Goal: Task Accomplishment & Management: Manage account settings

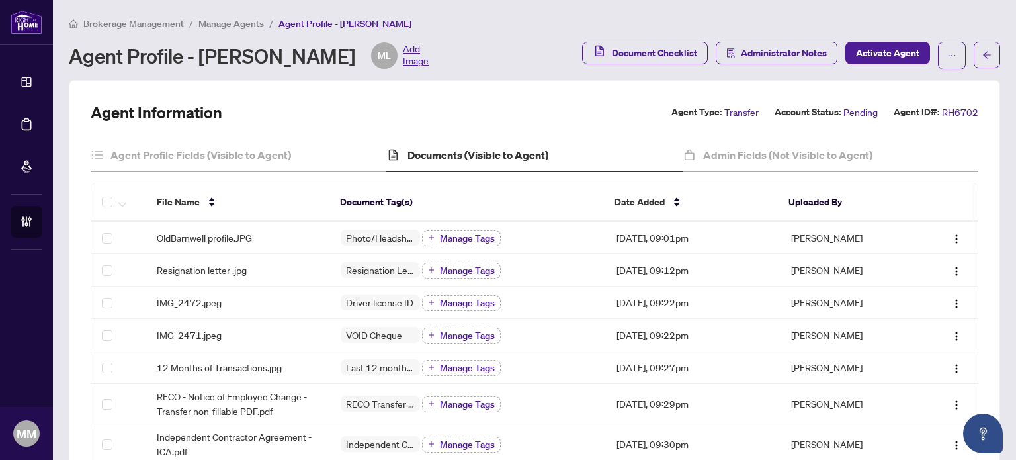
click at [236, 28] on span "Manage Agents" at bounding box center [231, 24] width 66 height 12
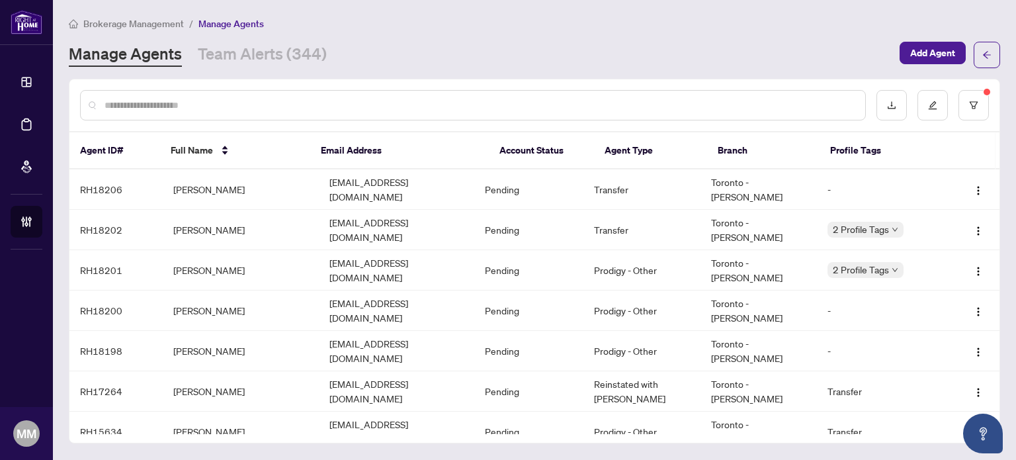
click at [173, 108] on input "text" at bounding box center [480, 105] width 750 height 15
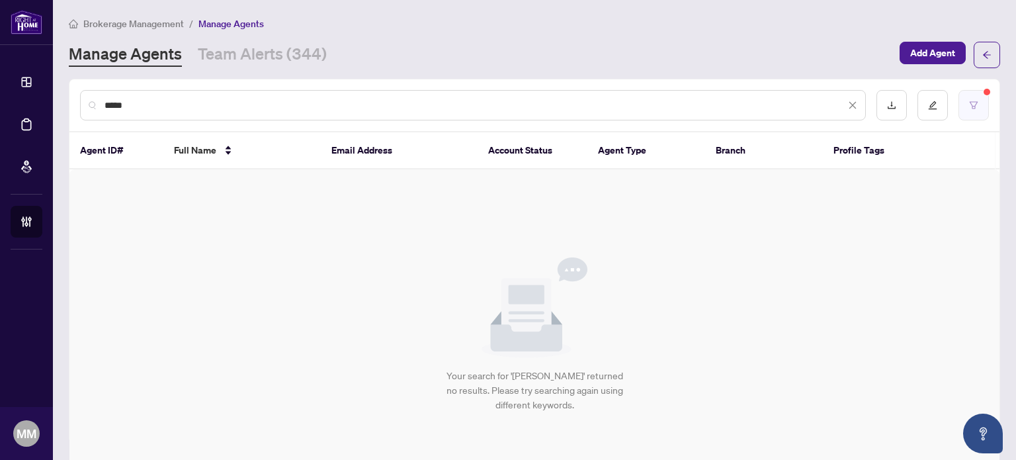
type input "*****"
click at [962, 110] on button "button" at bounding box center [974, 105] width 30 height 30
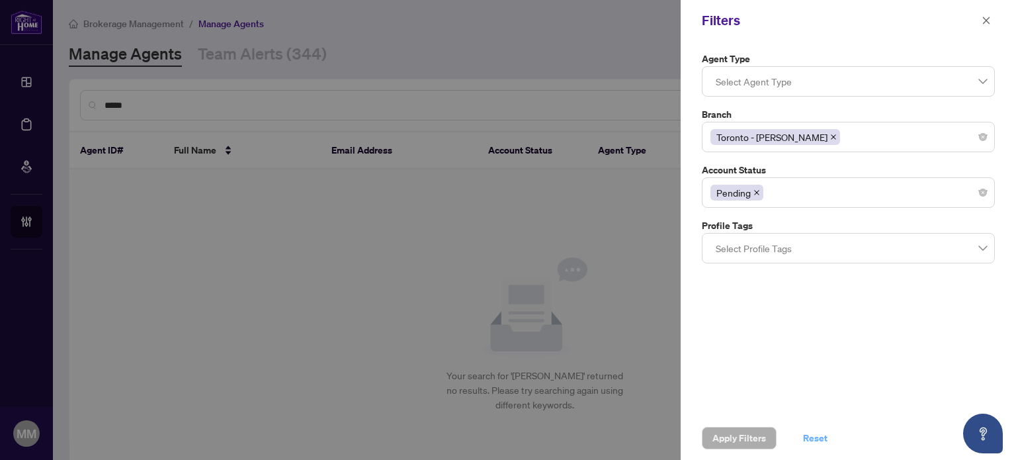
click at [804, 433] on span "Reset" at bounding box center [815, 437] width 24 height 21
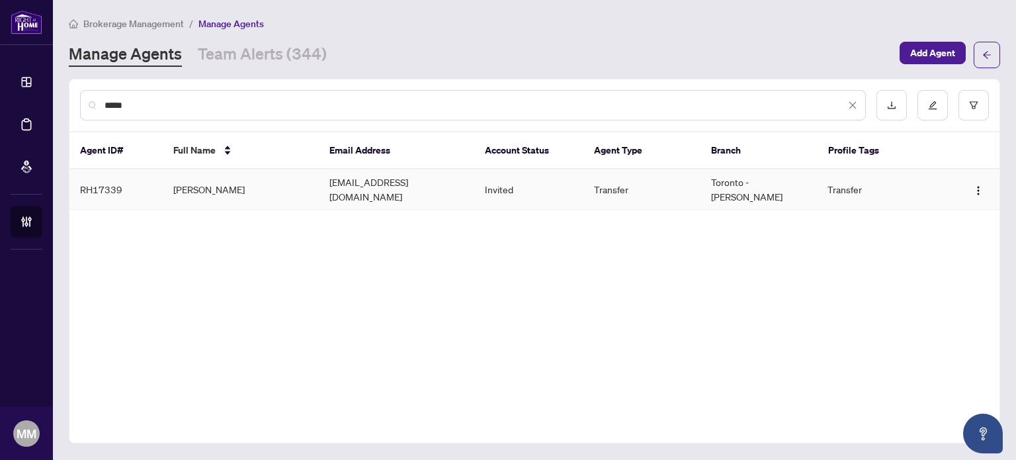
click at [513, 177] on td "Invited" at bounding box center [528, 189] width 109 height 40
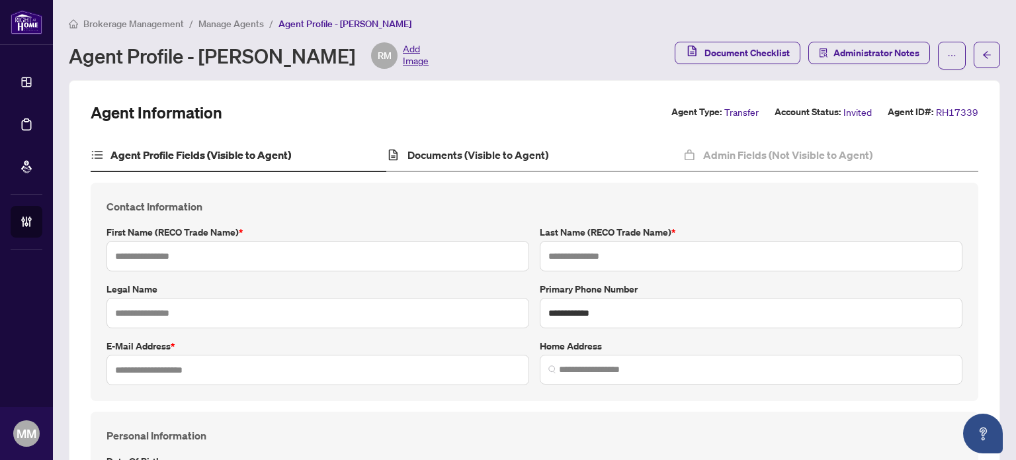
click at [485, 163] on div "Documents (Visible to Agent)" at bounding box center [534, 155] width 296 height 33
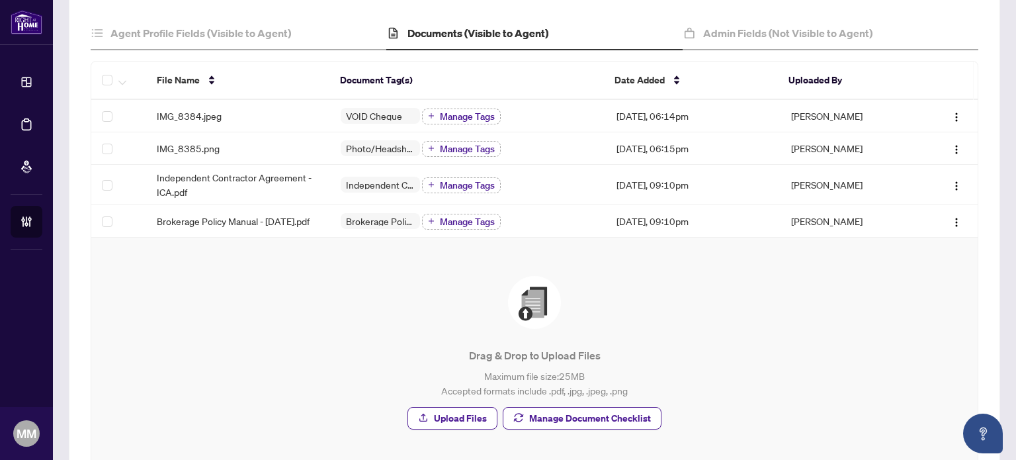
scroll to position [180, 0]
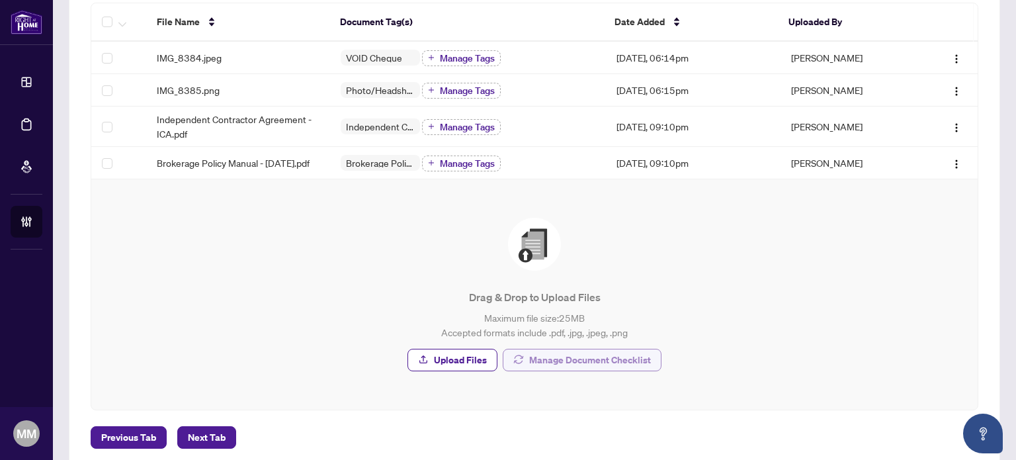
click at [518, 365] on icon "button" at bounding box center [518, 359] width 11 height 11
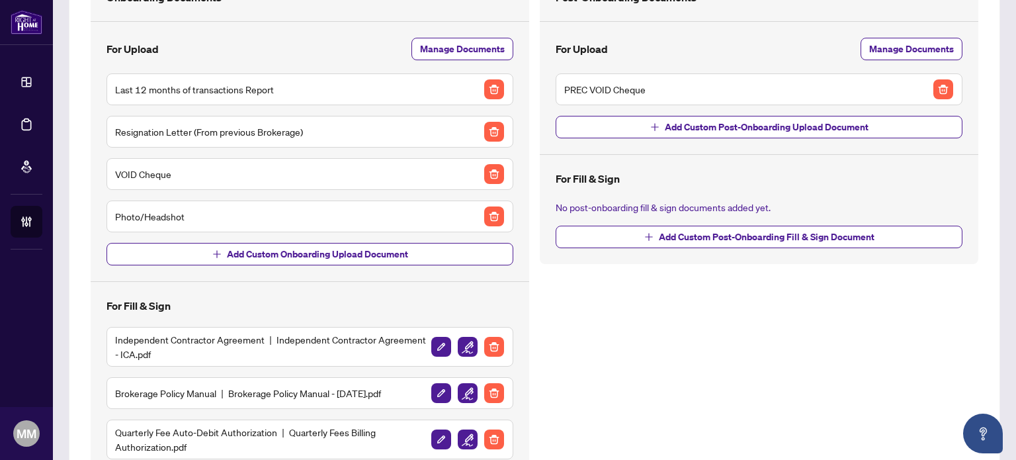
scroll to position [351, 0]
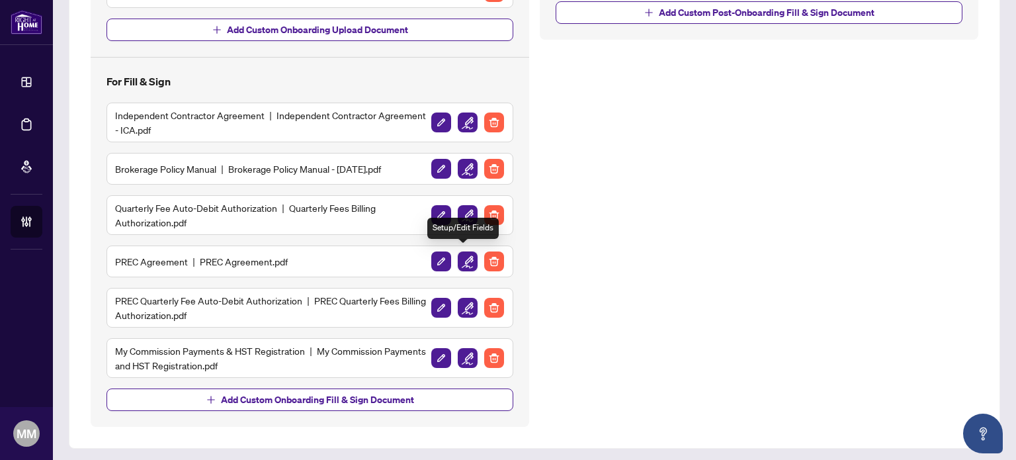
click at [459, 261] on img "button" at bounding box center [468, 261] width 20 height 20
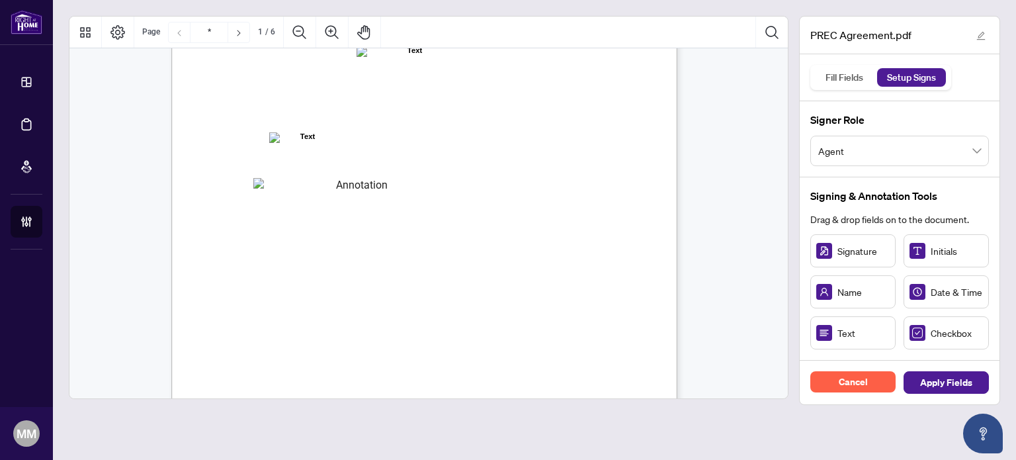
scroll to position [148, 0]
drag, startPoint x: 470, startPoint y: 189, endPoint x: 419, endPoint y: 165, distance: 55.4
click at [419, 165] on div "V052025 1 PERSONAL REAL ESTATE CORPORATION AGREEMENT AND INDEPENDENT CONTRACTOR…" at bounding box center [424, 240] width 506 height 655
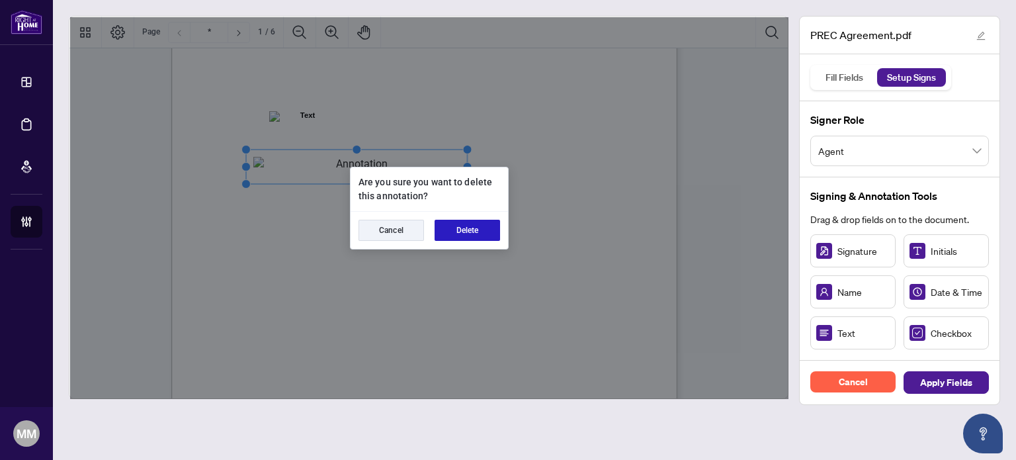
click at [455, 230] on button "Delete" at bounding box center [468, 230] width 66 height 21
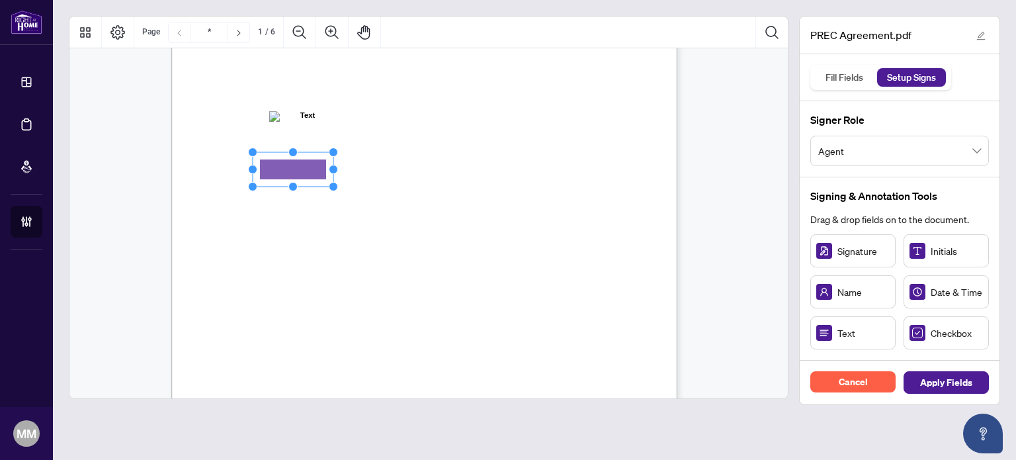
drag, startPoint x: 860, startPoint y: 338, endPoint x: 292, endPoint y: 169, distance: 592.4
drag, startPoint x: 333, startPoint y: 165, endPoint x: 458, endPoint y: 173, distance: 125.3
click at [451, 173] on icon "Resize, Top Resize, Top, Right Resize, Right Resize, Bottom, Right Resize, Bott…" at bounding box center [349, 170] width 202 height 44
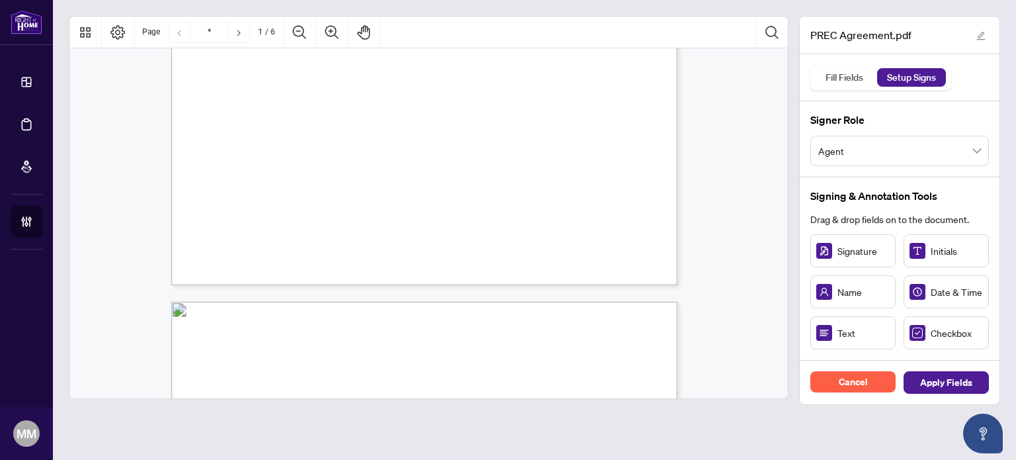
scroll to position [431, 0]
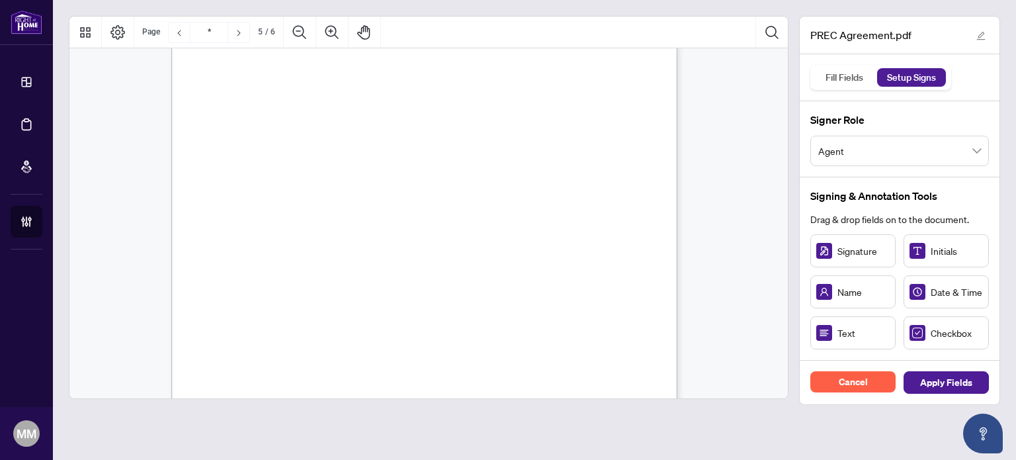
type input "*"
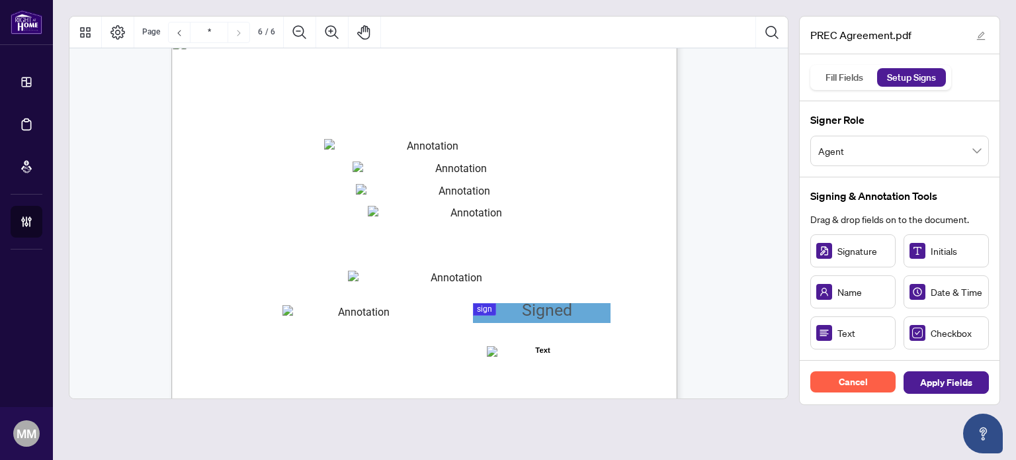
scroll to position [3385, 0]
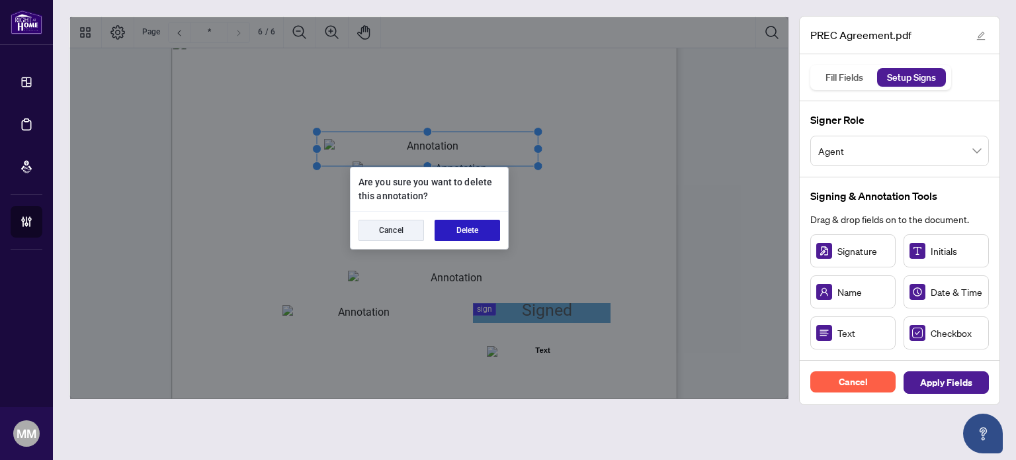
click at [480, 222] on button "Delete" at bounding box center [468, 230] width 66 height 21
click at [477, 222] on button "Delete" at bounding box center [468, 230] width 66 height 21
click at [479, 227] on button "Delete" at bounding box center [468, 230] width 66 height 21
click at [488, 230] on button "Delete" at bounding box center [468, 230] width 66 height 21
click at [471, 238] on button "Delete" at bounding box center [468, 230] width 66 height 21
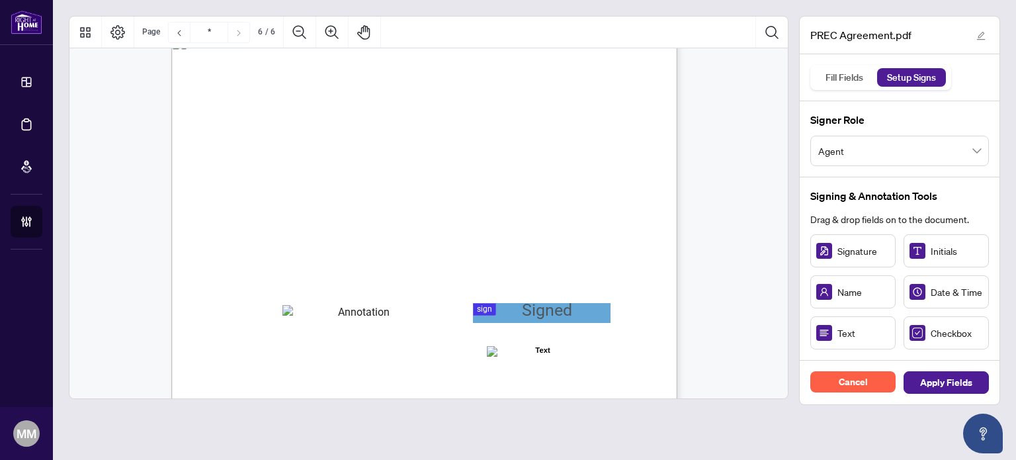
click at [415, 309] on div "V052025 6 By signing below, the parties confirm that they understand and agree …" at bounding box center [424, 361] width 506 height 655
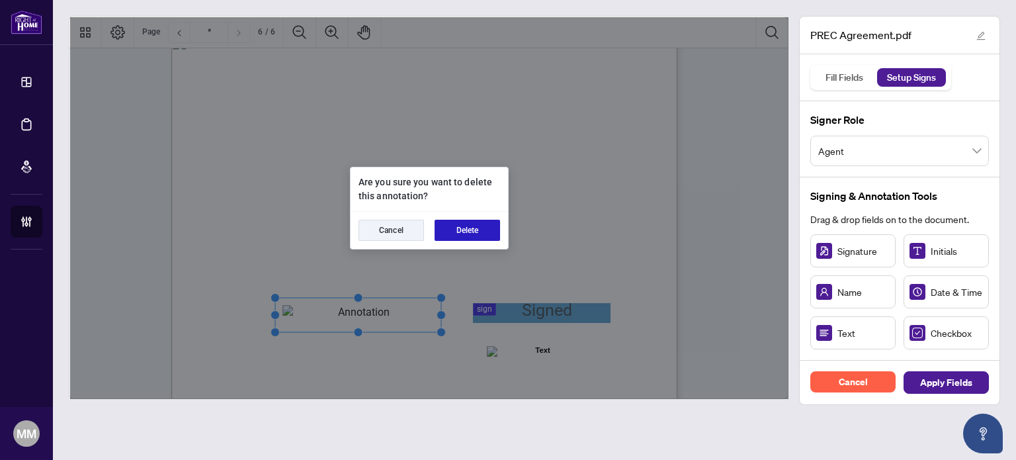
click at [482, 232] on button "Delete" at bounding box center [468, 230] width 66 height 21
click at [476, 232] on button "Delete" at bounding box center [468, 230] width 66 height 21
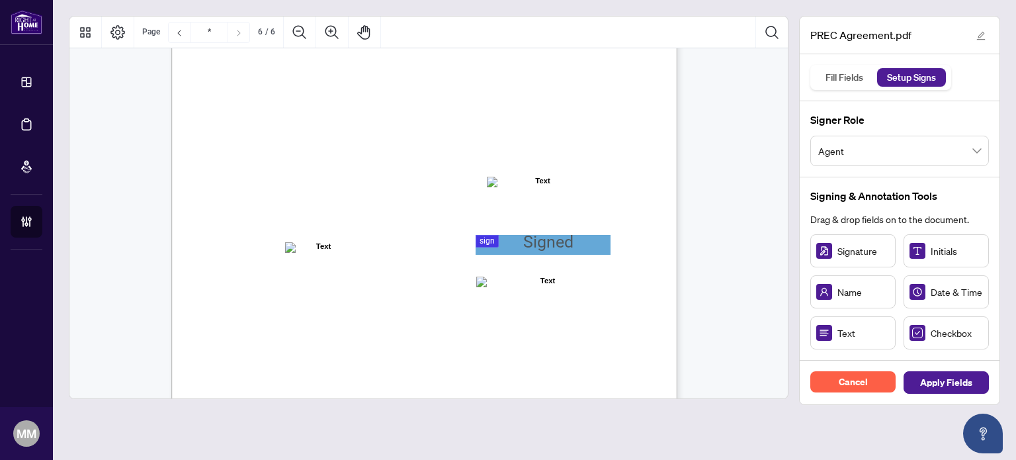
scroll to position [3567, 0]
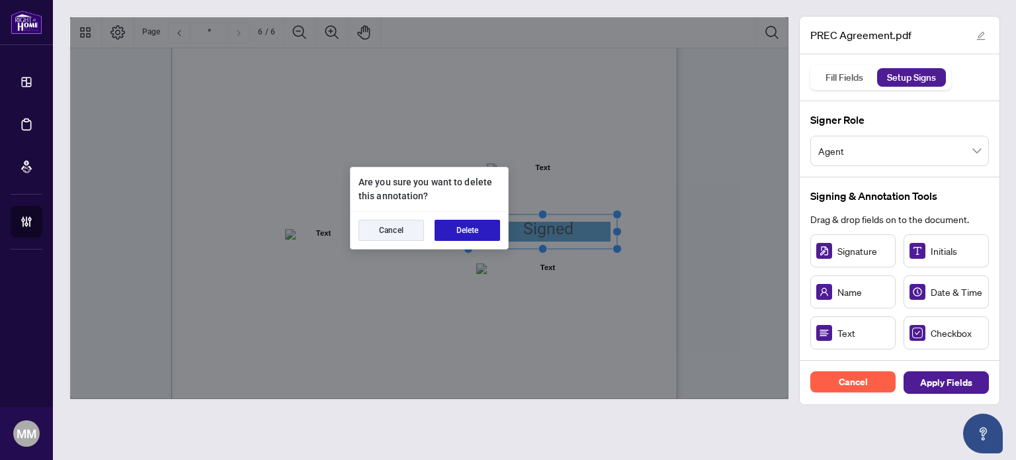
click at [487, 221] on button "Delete" at bounding box center [468, 230] width 66 height 21
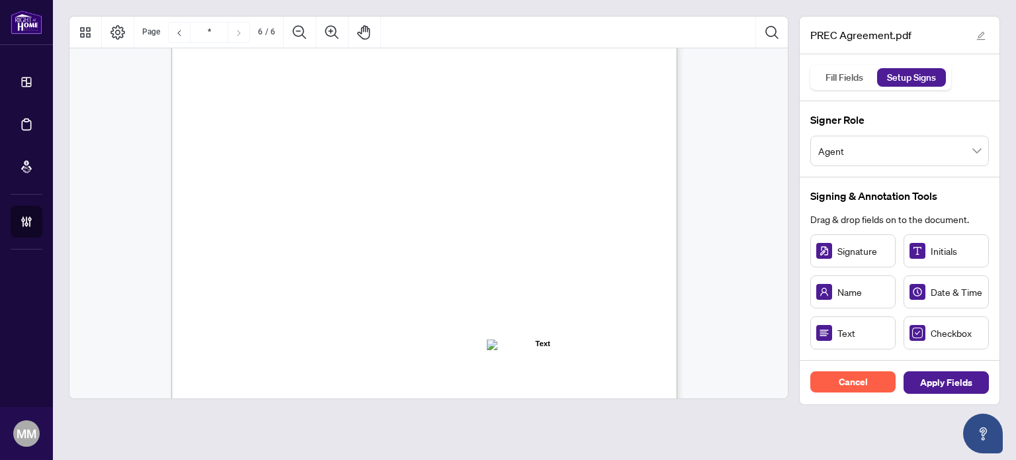
scroll to position [3385, 0]
drag, startPoint x: 407, startPoint y: 128, endPoint x: 387, endPoint y: 150, distance: 29.0
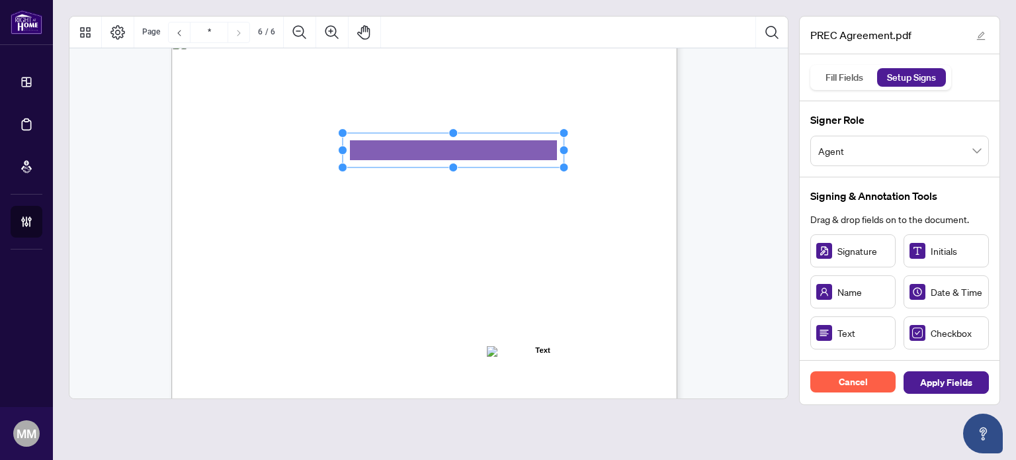
drag, startPoint x: 425, startPoint y: 148, endPoint x: 582, endPoint y: 144, distance: 156.2
click at [582, 144] on div "V052025 6 By signing below, the parties confirm that they understand and agree …" at bounding box center [424, 361] width 506 height 655
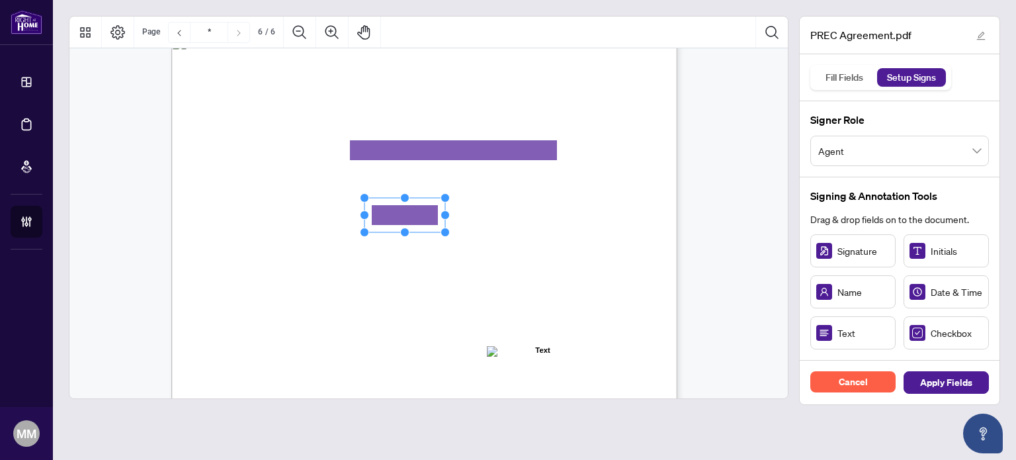
drag, startPoint x: 852, startPoint y: 333, endPoint x: 405, endPoint y: 214, distance: 462.0
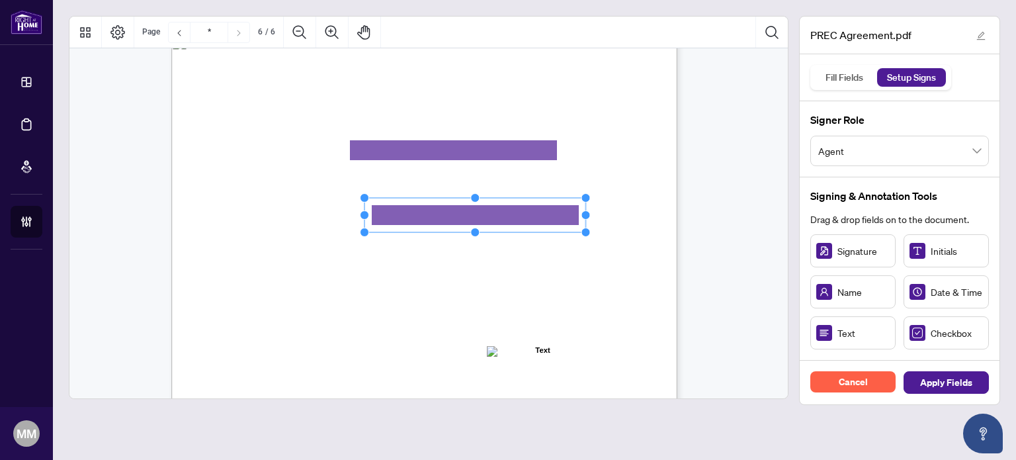
drag, startPoint x: 446, startPoint y: 215, endPoint x: 650, endPoint y: 200, distance: 205.0
click at [650, 200] on div "V052025 6 By signing below, the parties confirm that they understand and agree …" at bounding box center [424, 361] width 506 height 655
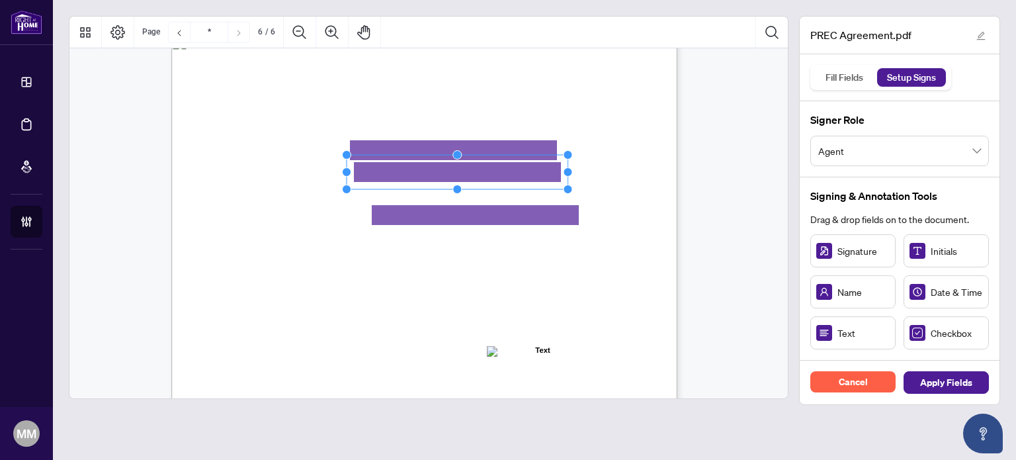
drag, startPoint x: 423, startPoint y: 169, endPoint x: 693, endPoint y: 173, distance: 269.3
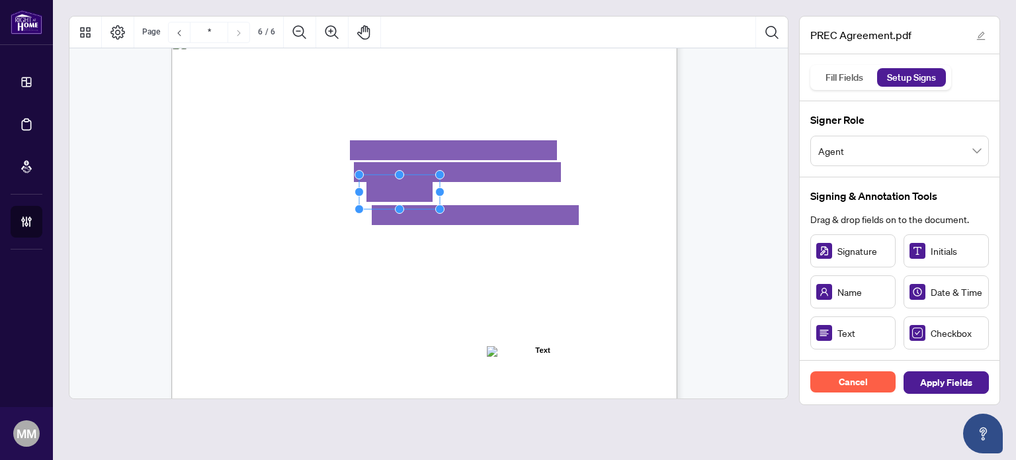
drag, startPoint x: 850, startPoint y: 329, endPoint x: 399, endPoint y: 191, distance: 471.1
click at [402, 193] on rect "Page 6" at bounding box center [399, 194] width 81 height 34
click at [434, 192] on rect "Page 6" at bounding box center [399, 194] width 81 height 34
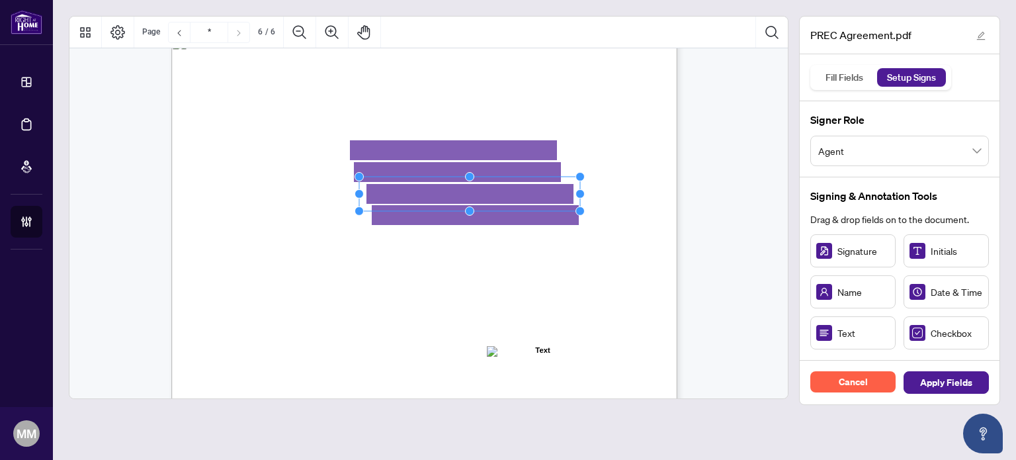
drag, startPoint x: 439, startPoint y: 192, endPoint x: 820, endPoint y: 155, distance: 382.8
click at [820, 155] on div "PREC Agreement.pdf Fill Fields Setup Signs Signer Role Agent Signing & Annotati…" at bounding box center [535, 210] width 942 height 389
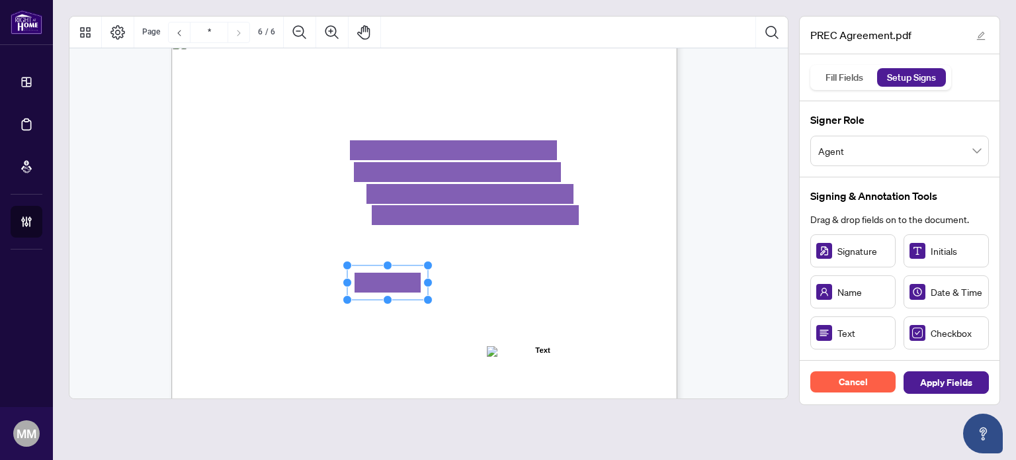
drag, startPoint x: 826, startPoint y: 341, endPoint x: 387, endPoint y: 282, distance: 442.6
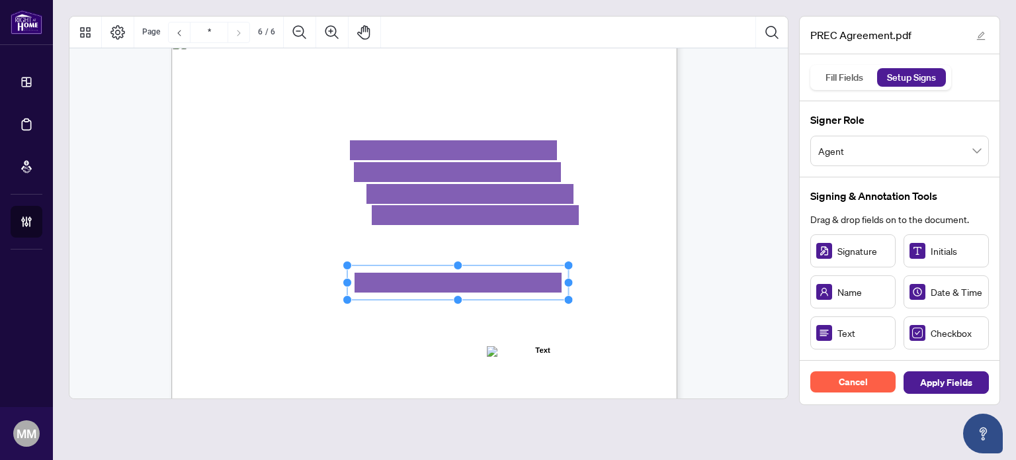
drag, startPoint x: 430, startPoint y: 280, endPoint x: 760, endPoint y: 231, distance: 333.1
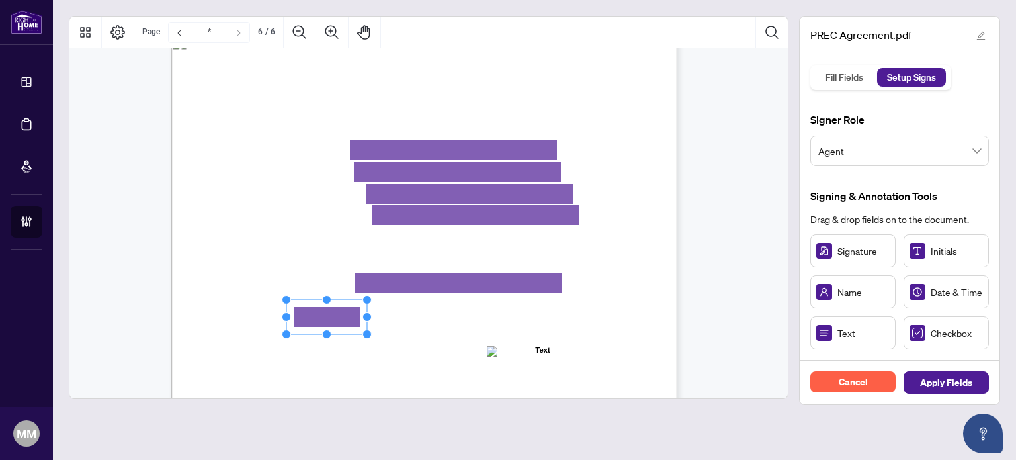
drag, startPoint x: 863, startPoint y: 342, endPoint x: 326, endPoint y: 316, distance: 537.2
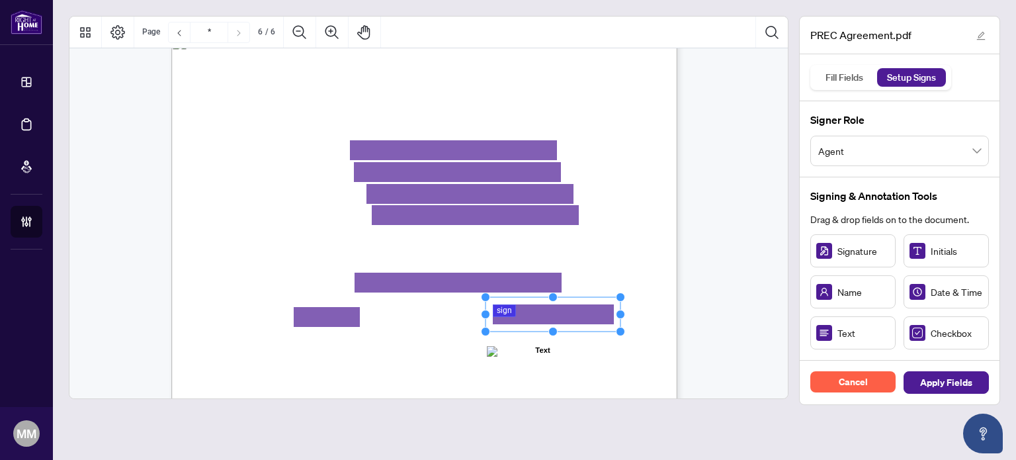
drag, startPoint x: 547, startPoint y: 313, endPoint x: 621, endPoint y: 309, distance: 73.5
click at [621, 310] on circle "Resize, Right" at bounding box center [621, 314] width 9 height 9
click at [346, 305] on div "V052025 6 By signing below, the parties confirm that they understand and agree …" at bounding box center [487, 443] width 633 height 819
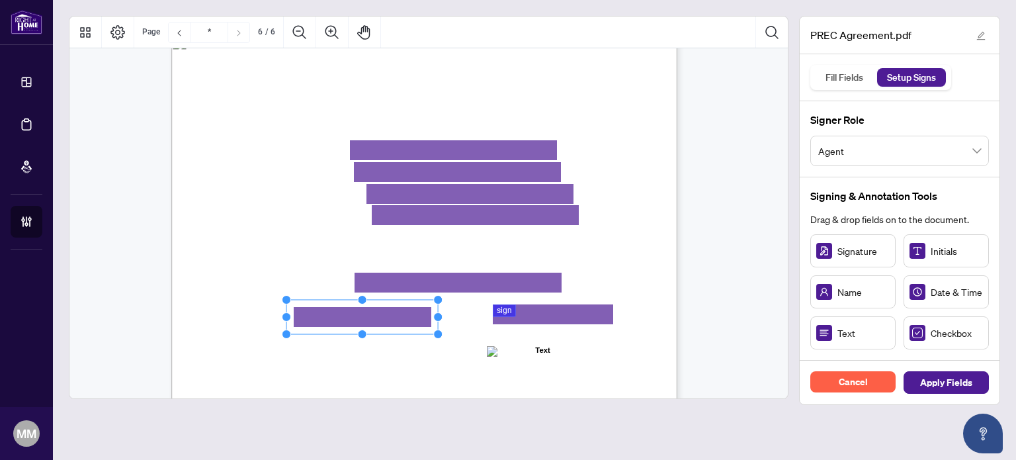
drag, startPoint x: 368, startPoint y: 314, endPoint x: 439, endPoint y: 317, distance: 71.5
click at [439, 317] on circle "Resize, Right" at bounding box center [438, 317] width 9 height 9
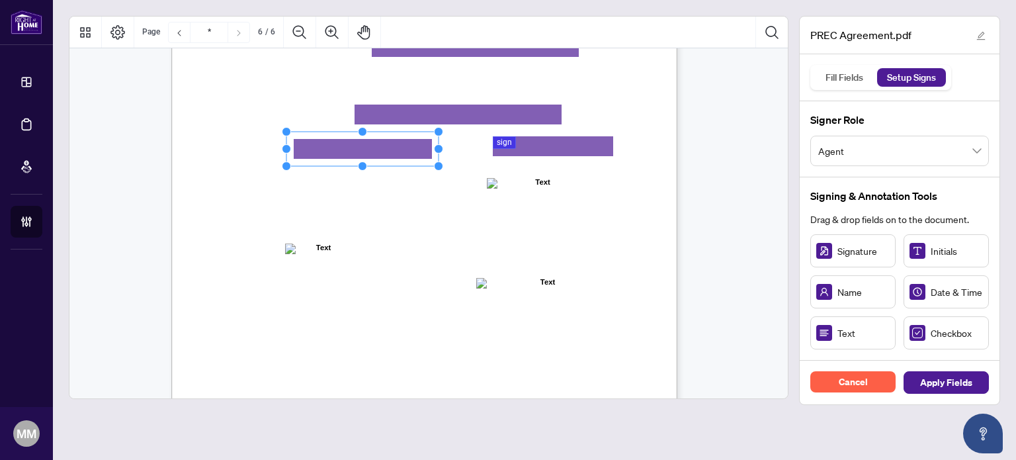
scroll to position [3560, 0]
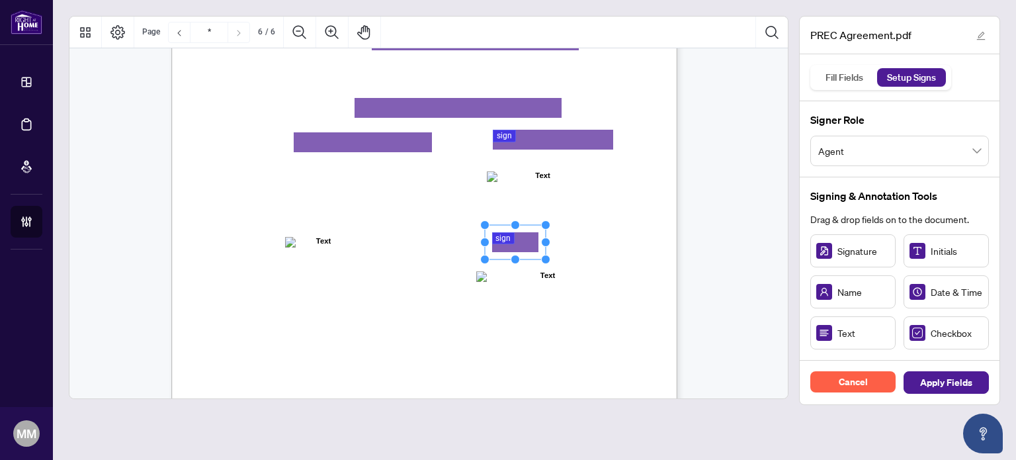
drag, startPoint x: 842, startPoint y: 235, endPoint x: 515, endPoint y: 242, distance: 327.6
drag, startPoint x: 547, startPoint y: 244, endPoint x: 618, endPoint y: 249, distance: 71.6
click at [618, 249] on div "V052025 6 By signing below, the parties confirm that they understand and agree …" at bounding box center [424, 187] width 506 height 655
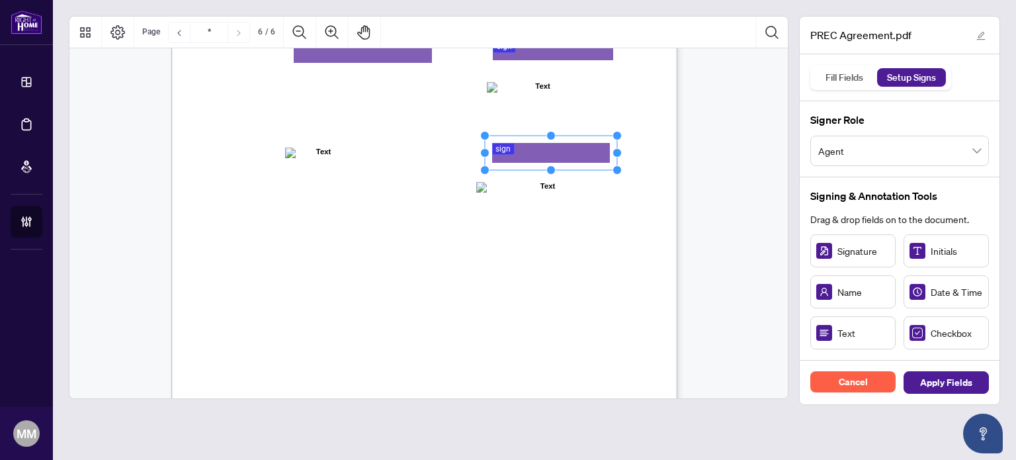
scroll to position [3648, 0]
click at [618, 249] on div "V052025 6 By signing below, the parties confirm that they understand and agree …" at bounding box center [487, 180] width 633 height 819
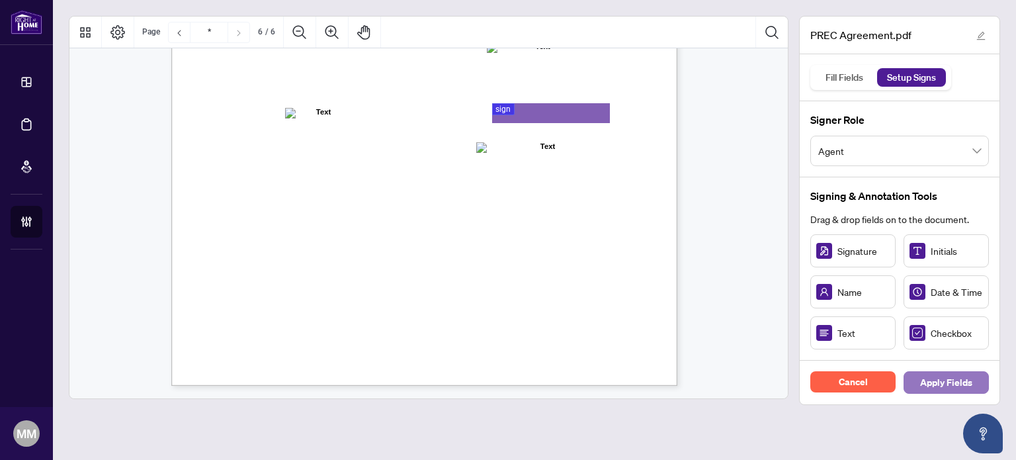
click at [955, 387] on span "Apply Fields" at bounding box center [946, 382] width 52 height 21
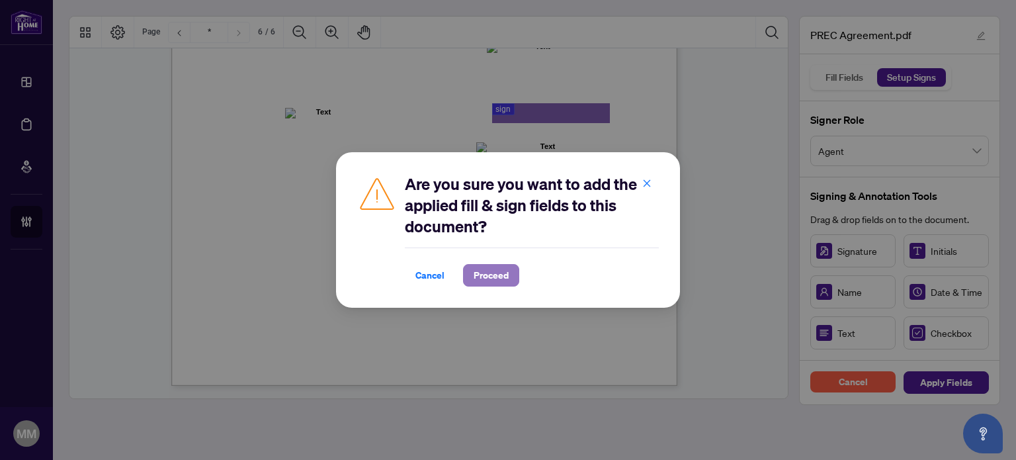
click at [515, 278] on button "Proceed" at bounding box center [491, 275] width 56 height 22
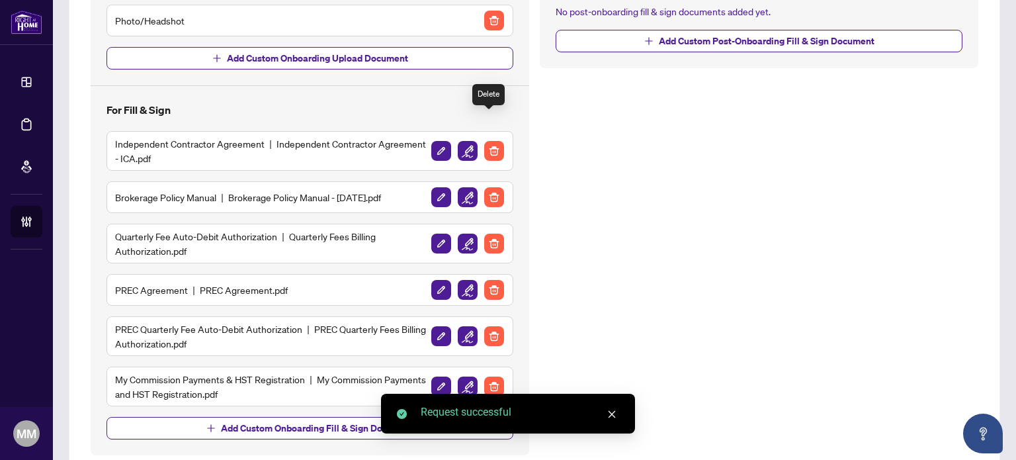
scroll to position [351, 0]
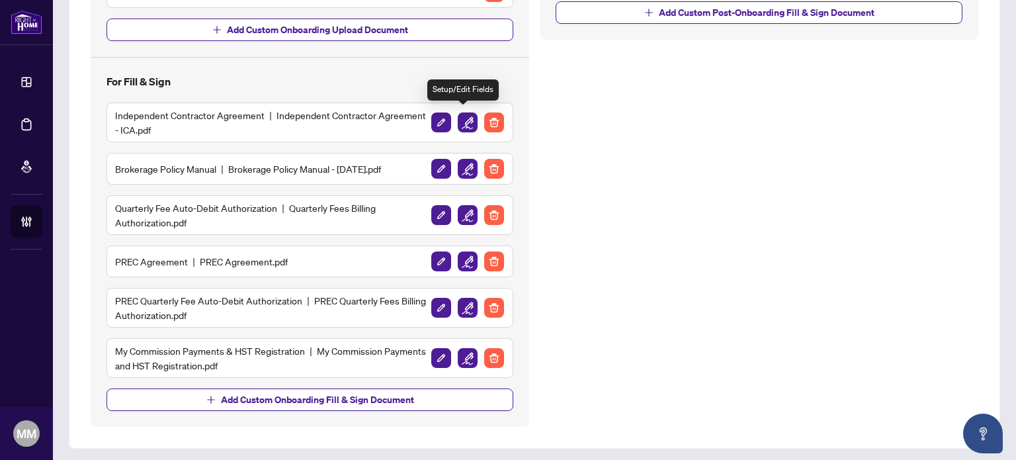
click at [460, 114] on img "button" at bounding box center [468, 122] width 20 height 20
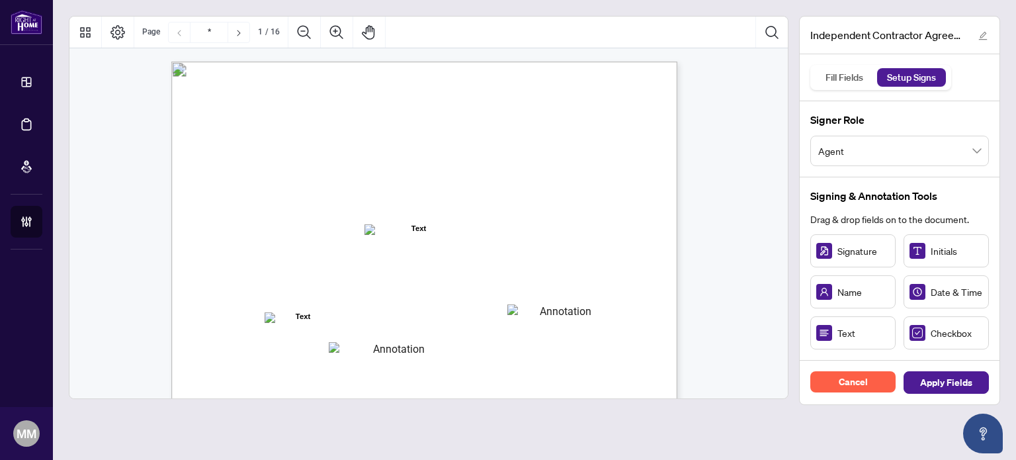
scroll to position [147, 0]
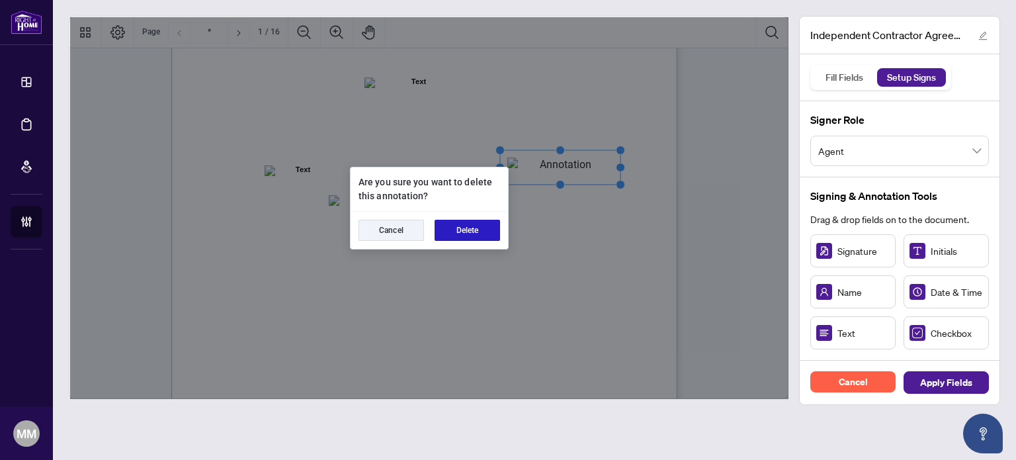
click at [450, 222] on button "Delete" at bounding box center [468, 230] width 66 height 21
click at [448, 227] on button "Delete" at bounding box center [468, 230] width 66 height 21
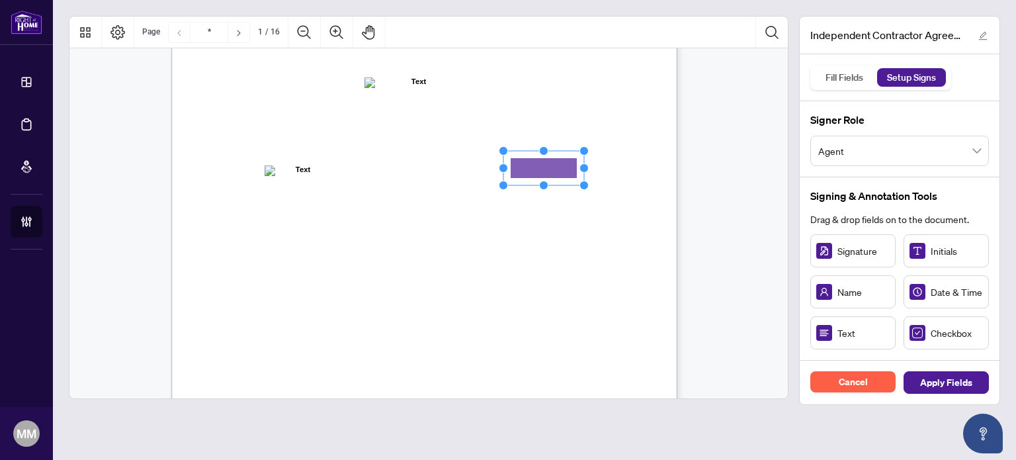
drag, startPoint x: 834, startPoint y: 328, endPoint x: 545, endPoint y: 169, distance: 330.8
drag, startPoint x: 585, startPoint y: 169, endPoint x: 619, endPoint y: 174, distance: 34.8
click at [619, 174] on div "INDEPENDENT CONTRACTOR AGREEMENT THIS AGREEMENT is made as of (the “Effective D…" at bounding box center [424, 242] width 506 height 655
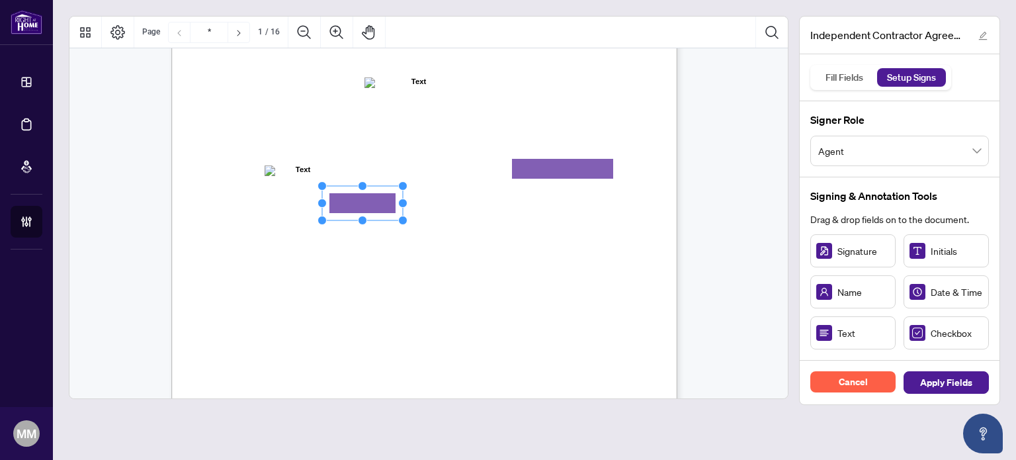
drag, startPoint x: 870, startPoint y: 337, endPoint x: 362, endPoint y: 203, distance: 525.6
drag, startPoint x: 406, startPoint y: 202, endPoint x: 473, endPoint y: 203, distance: 67.5
click at [473, 203] on circle "Resize, Right" at bounding box center [470, 203] width 9 height 9
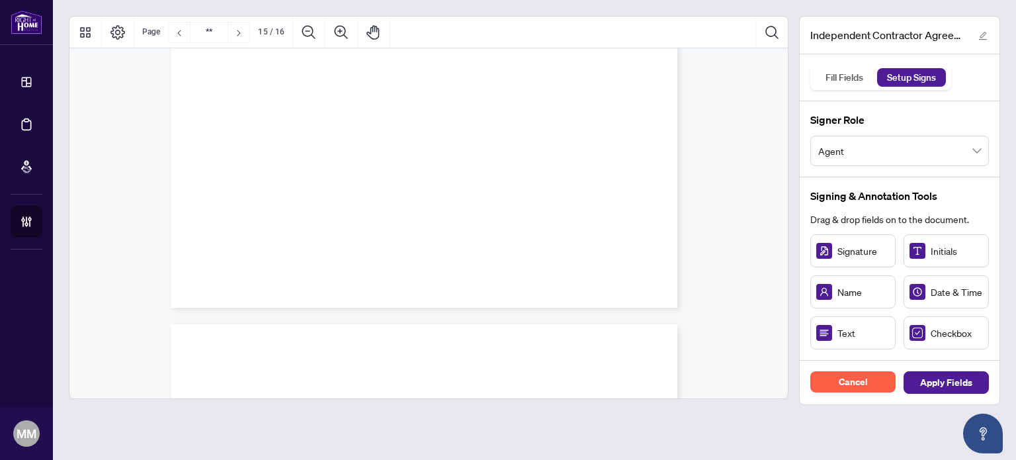
scroll to position [10143, 0]
type input "**"
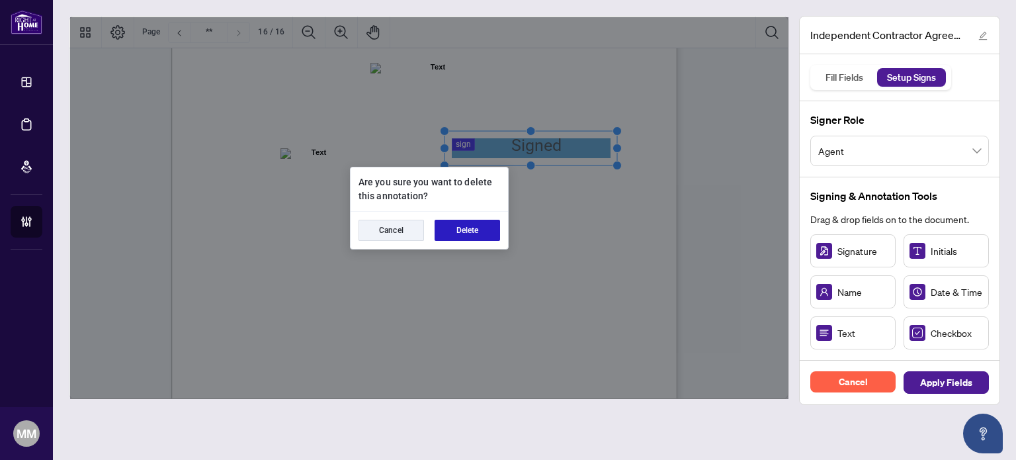
click at [466, 223] on button "Delete" at bounding box center [468, 230] width 66 height 21
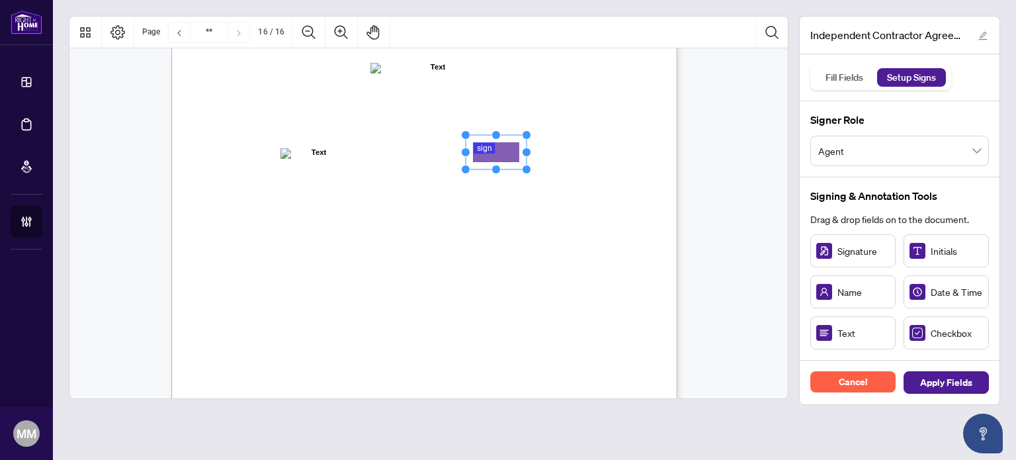
drag, startPoint x: 836, startPoint y: 255, endPoint x: 495, endPoint y: 150, distance: 356.4
drag, startPoint x: 525, startPoint y: 150, endPoint x: 621, endPoint y: 142, distance: 96.3
click at [621, 142] on icon "Resize, Top Resize, Top, Right Resize, Right Resize, Bottom, Right Resize, Bott…" at bounding box center [543, 151] width 166 height 44
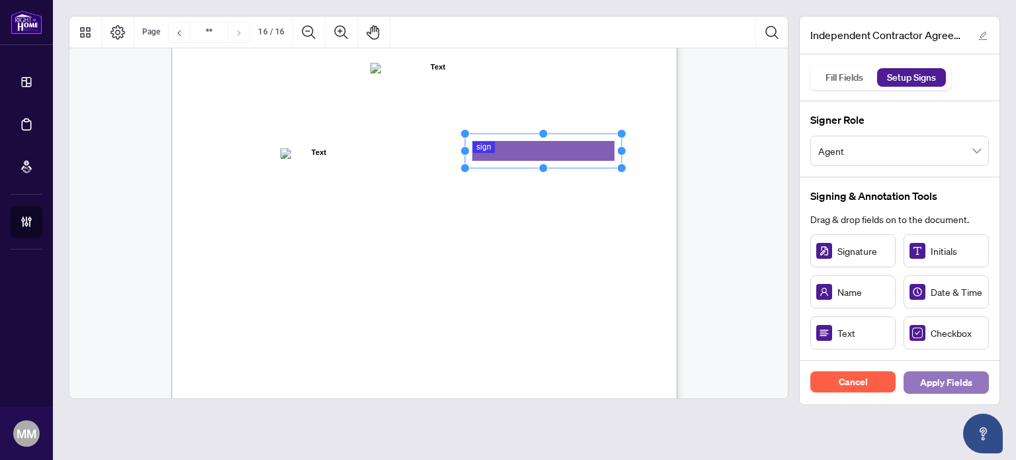
click at [950, 375] on span "Apply Fields" at bounding box center [946, 382] width 52 height 21
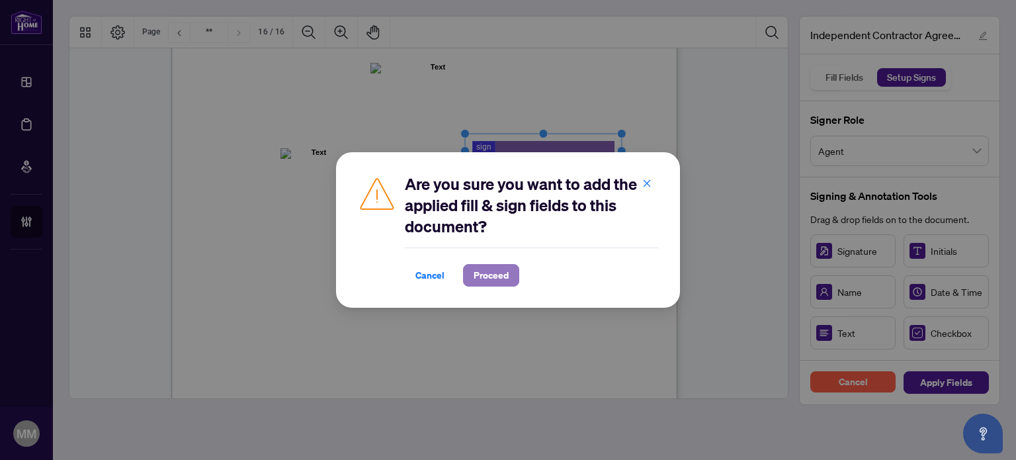
click at [495, 271] on span "Proceed" at bounding box center [491, 275] width 35 height 21
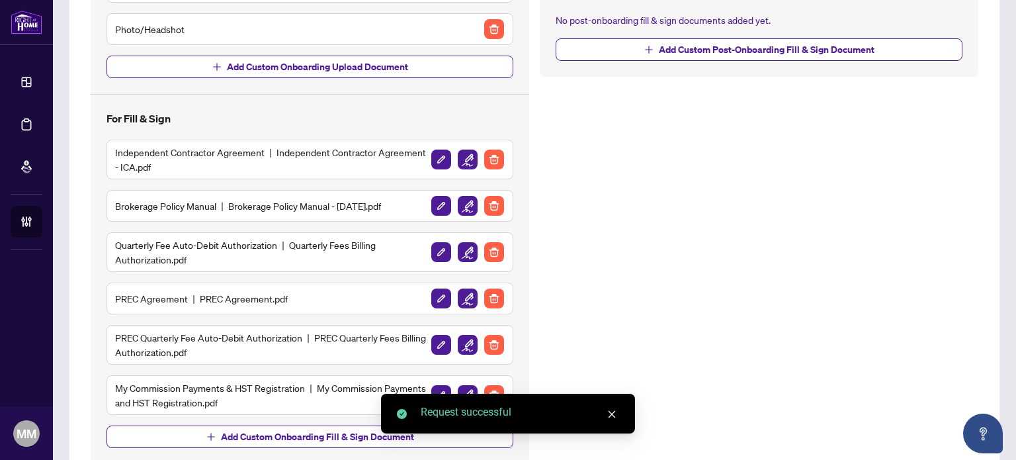
scroll to position [315, 0]
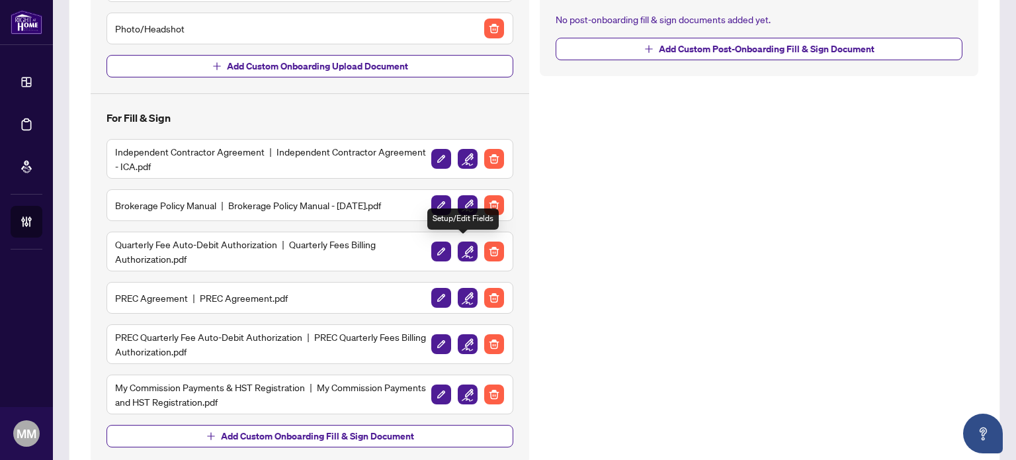
click at [464, 249] on img "button" at bounding box center [468, 251] width 20 height 20
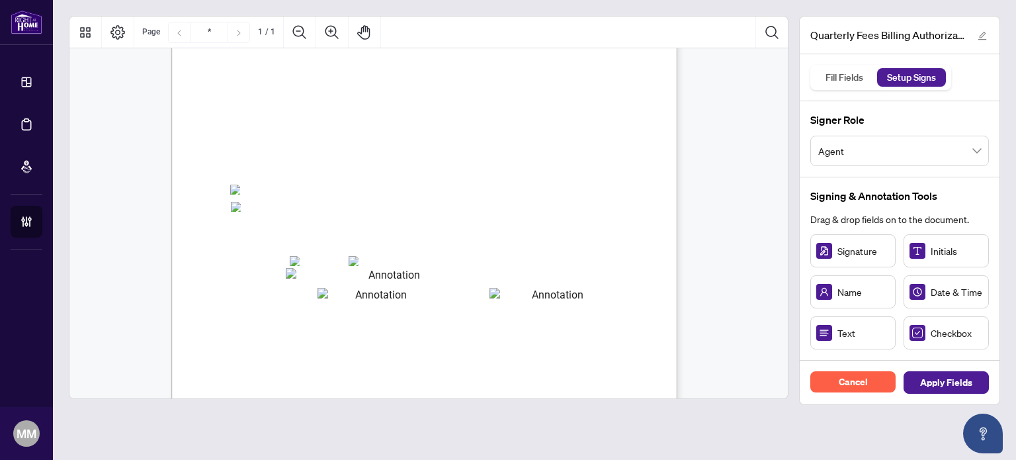
scroll to position [179, 0]
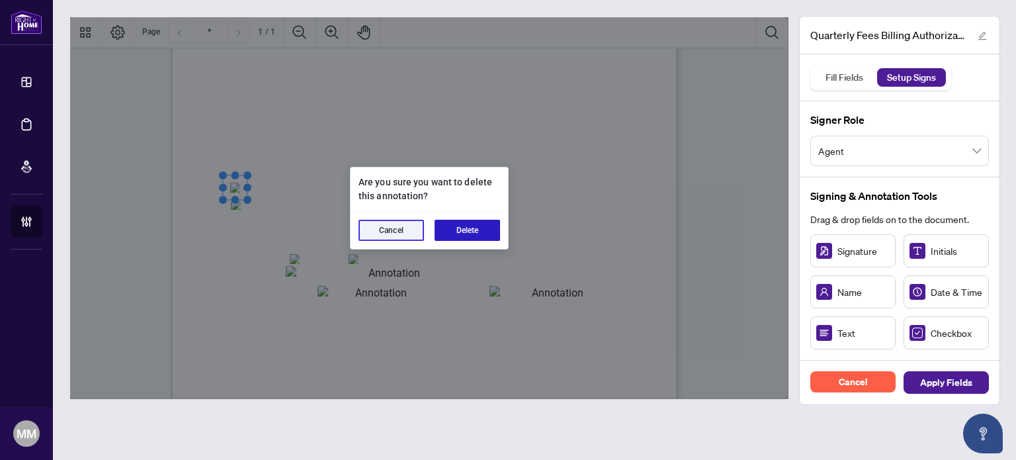
click at [478, 235] on button "Delete" at bounding box center [468, 230] width 66 height 21
click at [458, 236] on button "Delete" at bounding box center [468, 230] width 66 height 21
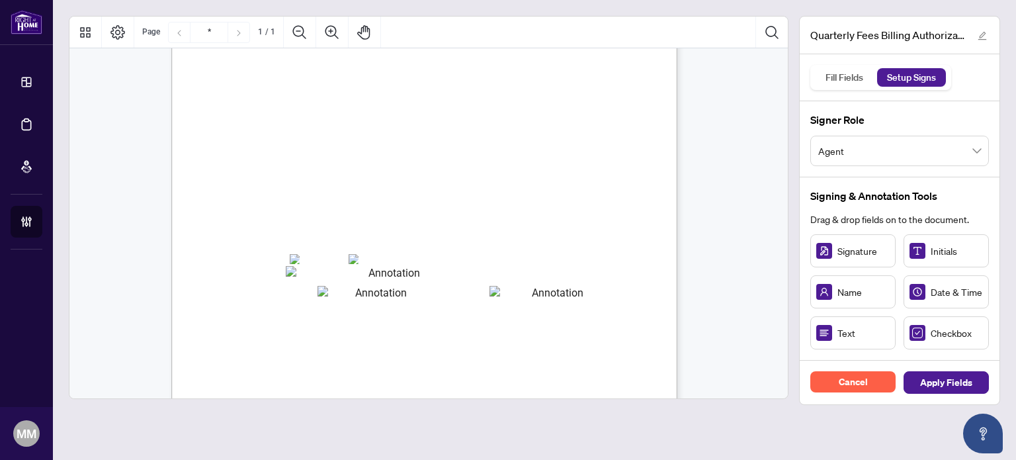
click at [319, 261] on span "VISA" at bounding box center [309, 260] width 19 height 10
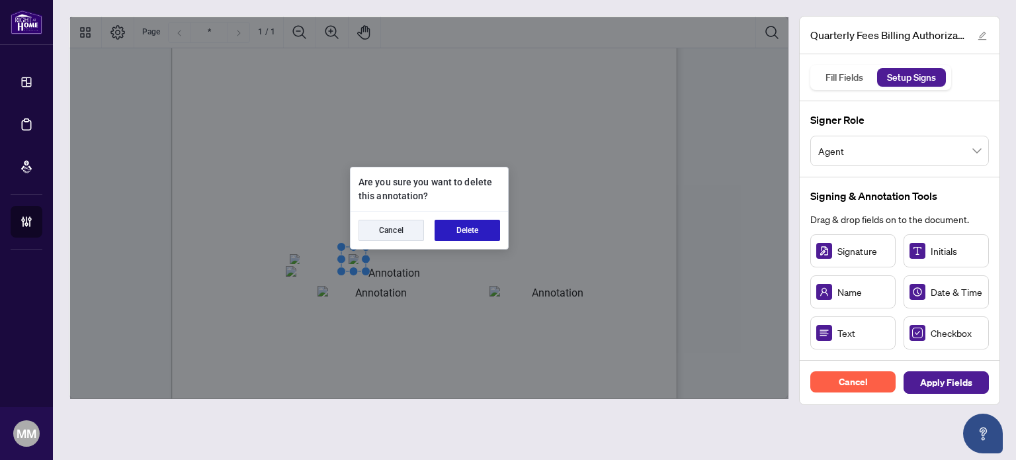
click at [482, 235] on button "Delete" at bounding box center [468, 230] width 66 height 21
click at [470, 230] on button "Delete" at bounding box center [468, 230] width 66 height 21
click at [459, 232] on button "Delete" at bounding box center [468, 230] width 66 height 21
click at [468, 224] on button "Delete" at bounding box center [468, 230] width 66 height 21
click at [478, 227] on button "Delete" at bounding box center [468, 230] width 66 height 21
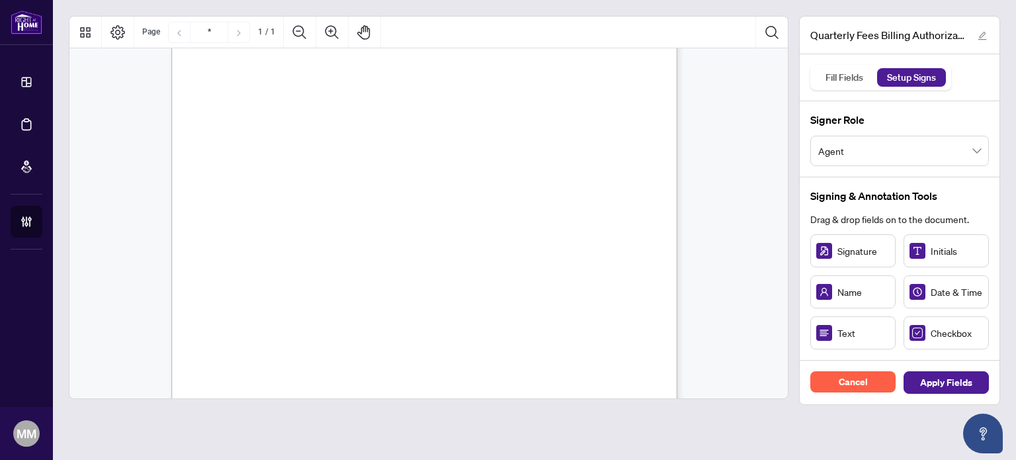
scroll to position [331, 0]
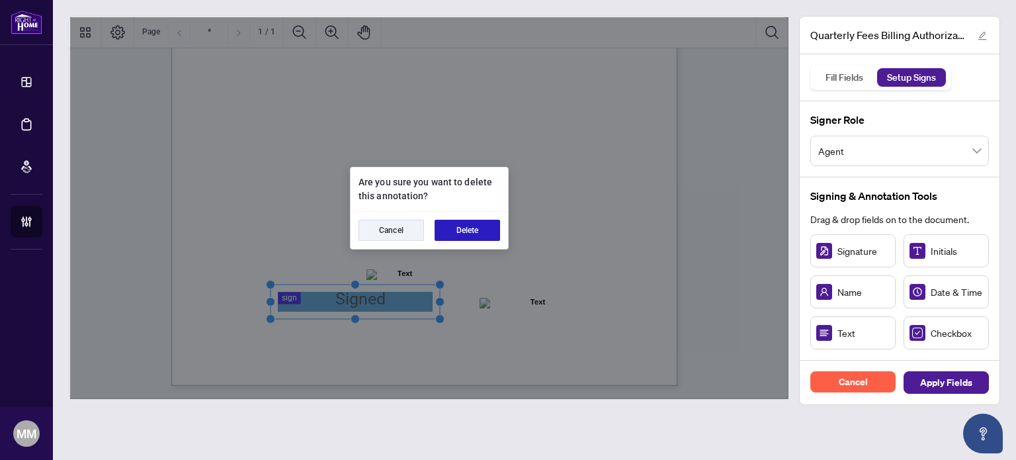
click at [463, 230] on button "Delete" at bounding box center [468, 230] width 66 height 21
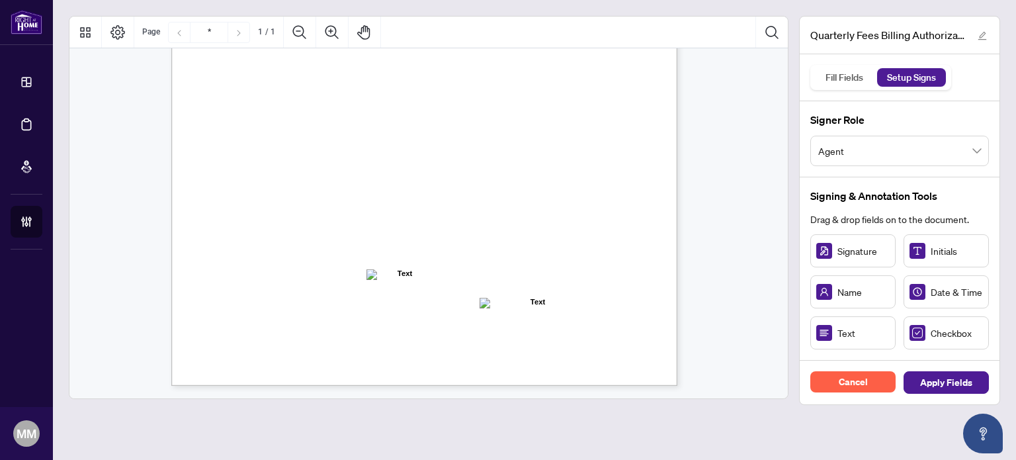
click at [856, 267] on div "Signature Initials Name Date & Time Text Checkbox" at bounding box center [899, 291] width 179 height 115
drag, startPoint x: 847, startPoint y: 265, endPoint x: 312, endPoint y: 298, distance: 535.6
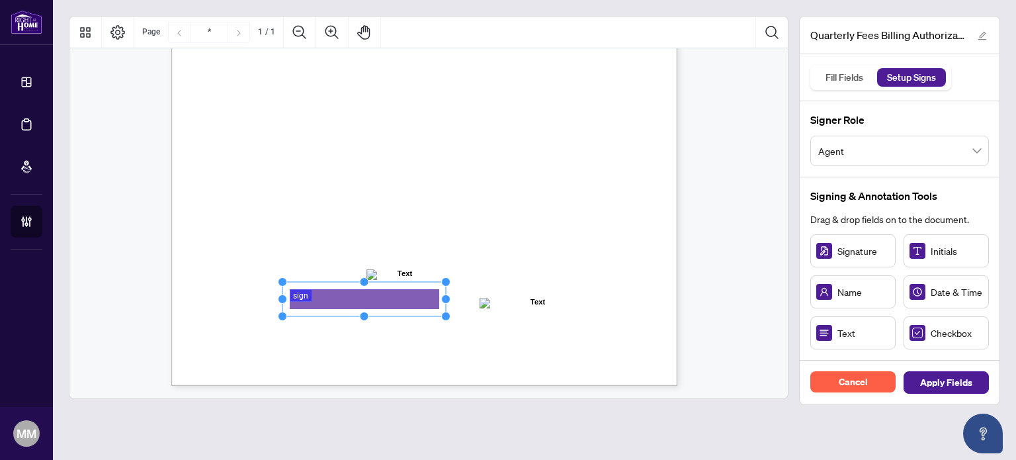
drag, startPoint x: 341, startPoint y: 298, endPoint x: 444, endPoint y: 312, distance: 103.4
click at [444, 312] on icon "Resize, Top Resize, Top, Right Resize, Right Resize, Bottom, Right Resize, Bott…" at bounding box center [364, 299] width 173 height 44
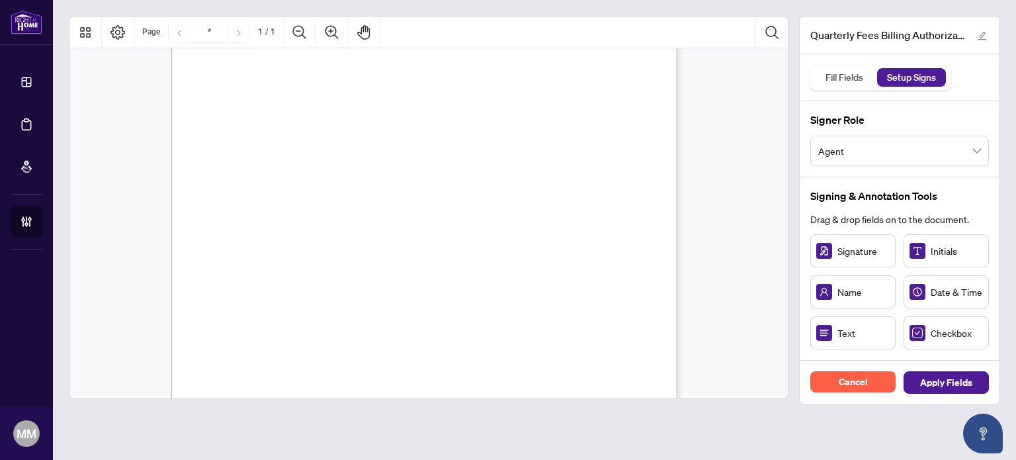
scroll to position [195, 0]
drag, startPoint x: 951, startPoint y: 326, endPoint x: 238, endPoint y: 189, distance: 726.9
click at [238, 193] on rect "Page 1" at bounding box center [236, 189] width 24 height 24
drag, startPoint x: 933, startPoint y: 343, endPoint x: 294, endPoint y: 243, distance: 646.9
click at [391, 335] on span "electronic, or other form, as described above," at bounding box center [311, 340] width 159 height 11
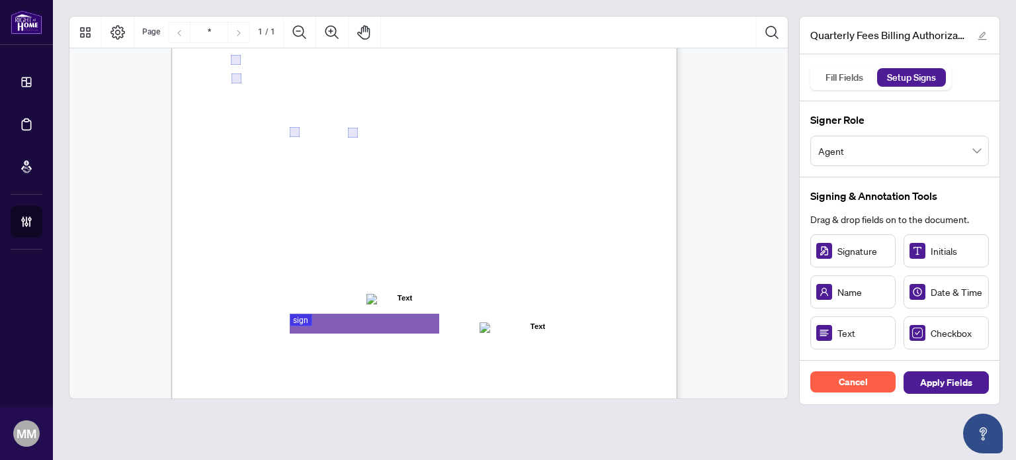
scroll to position [307, 0]
drag, startPoint x: 844, startPoint y: 343, endPoint x: 359, endPoint y: 169, distance: 514.4
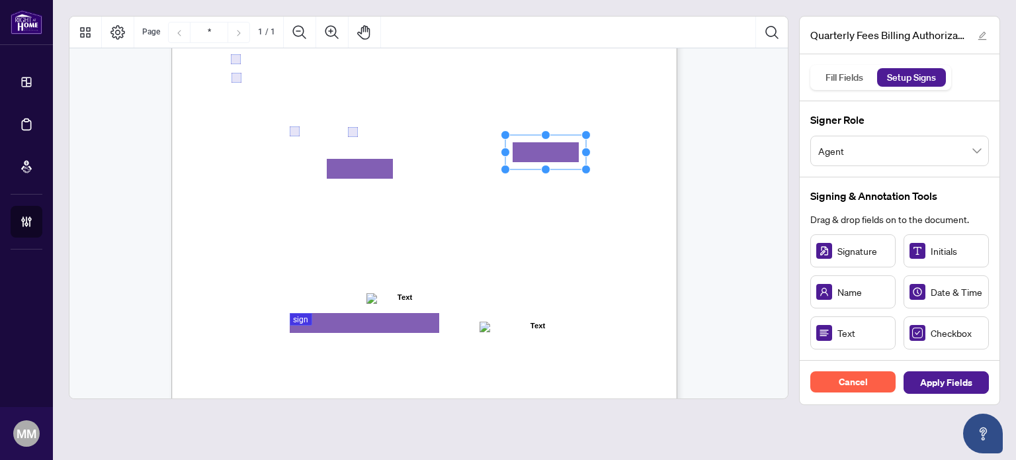
click at [564, 148] on rect "Page 1" at bounding box center [545, 152] width 81 height 34
drag, startPoint x: 564, startPoint y: 148, endPoint x: 552, endPoint y: 161, distance: 17.9
click at [552, 161] on rect "Page 1" at bounding box center [534, 166] width 81 height 34
click at [675, 206] on div "Right at Home Realty, Brokerage Quarterly Fees Billing Authorization Quarterly …" at bounding box center [487, 164] width 633 height 819
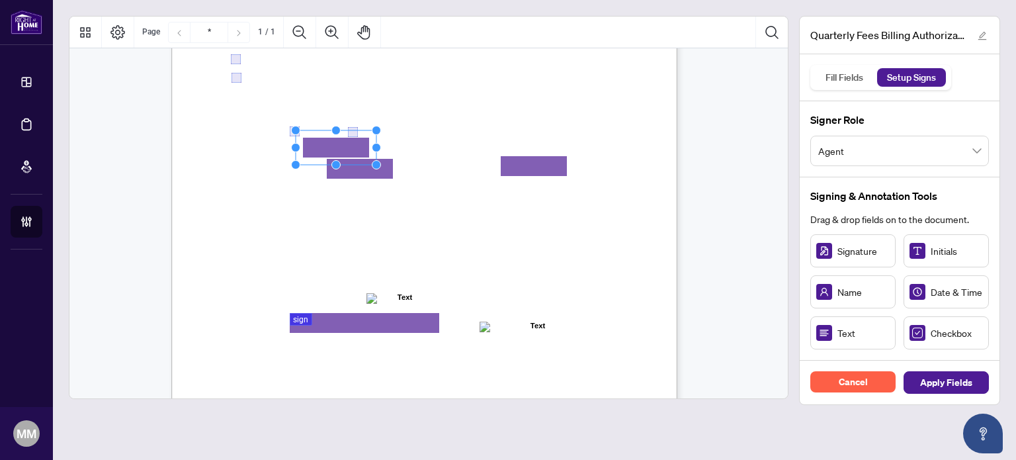
drag, startPoint x: 390, startPoint y: 136, endPoint x: 347, endPoint y: 146, distance: 44.6
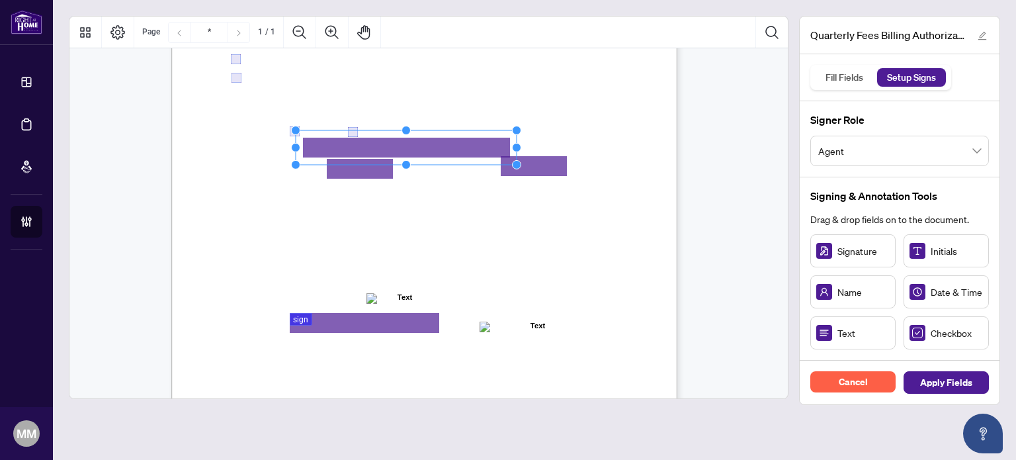
drag, startPoint x: 375, startPoint y: 144, endPoint x: 584, endPoint y: 169, distance: 209.9
click at [584, 169] on div "Right at Home Realty, Brokerage Quarterly Fees Billing Authorization Quarterly …" at bounding box center [424, 82] width 506 height 655
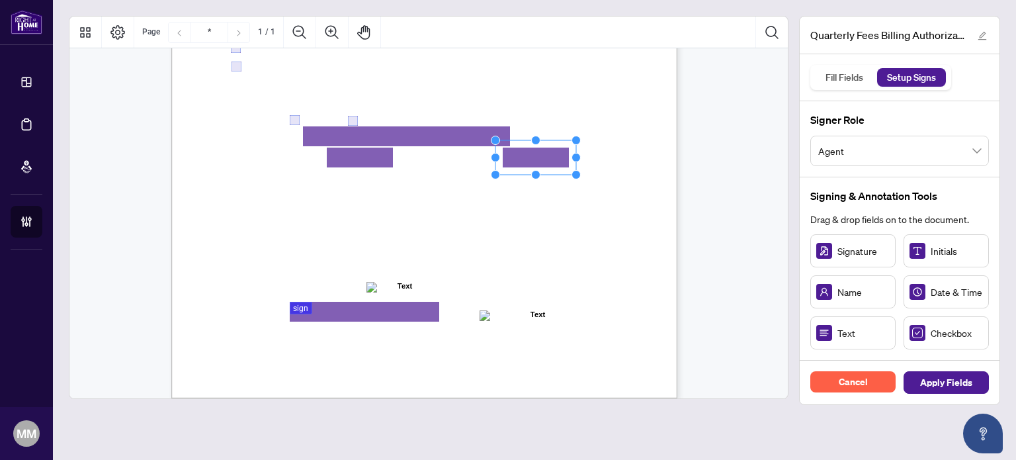
scroll to position [331, 0]
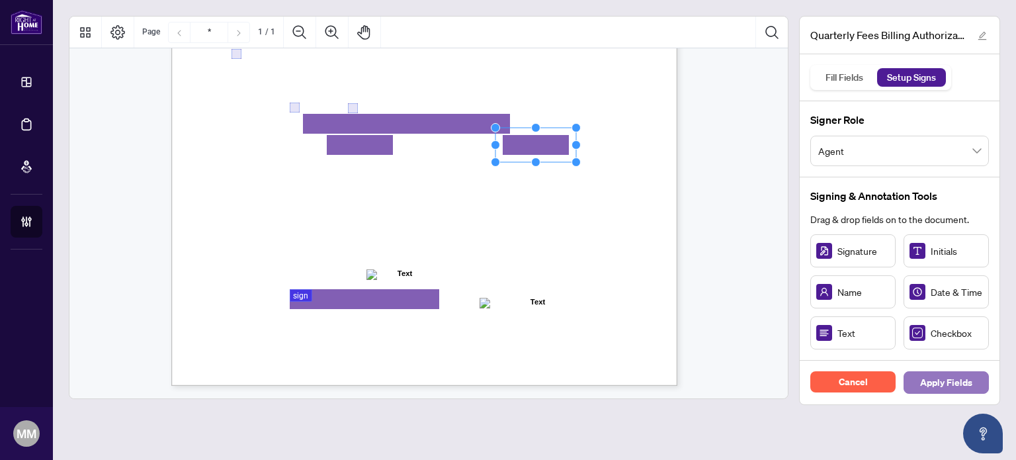
click at [965, 372] on span "Apply Fields" at bounding box center [946, 382] width 52 height 21
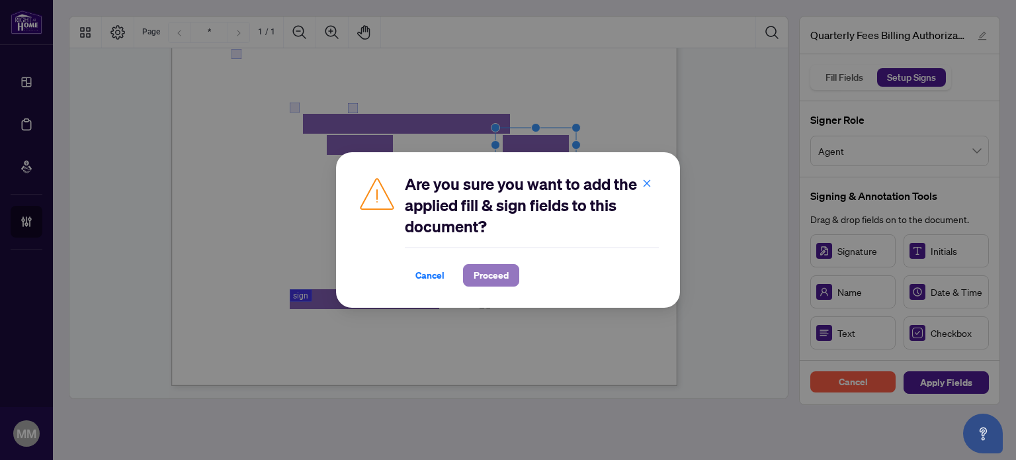
click at [497, 267] on span "Proceed" at bounding box center [491, 275] width 35 height 21
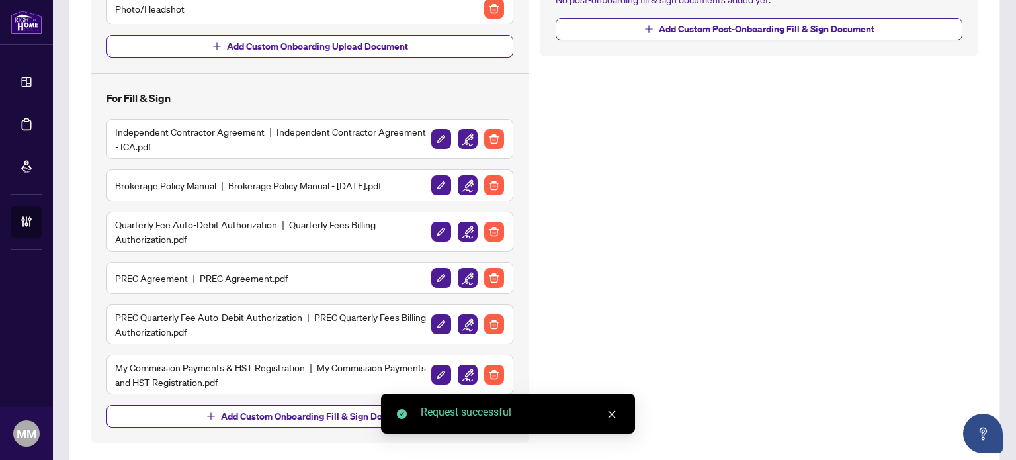
scroll to position [335, 0]
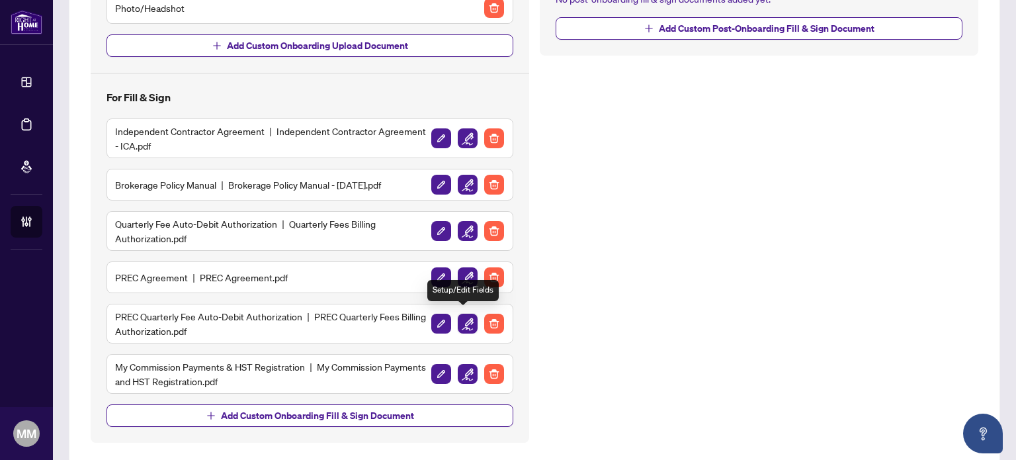
click at [463, 317] on img "button" at bounding box center [468, 324] width 20 height 20
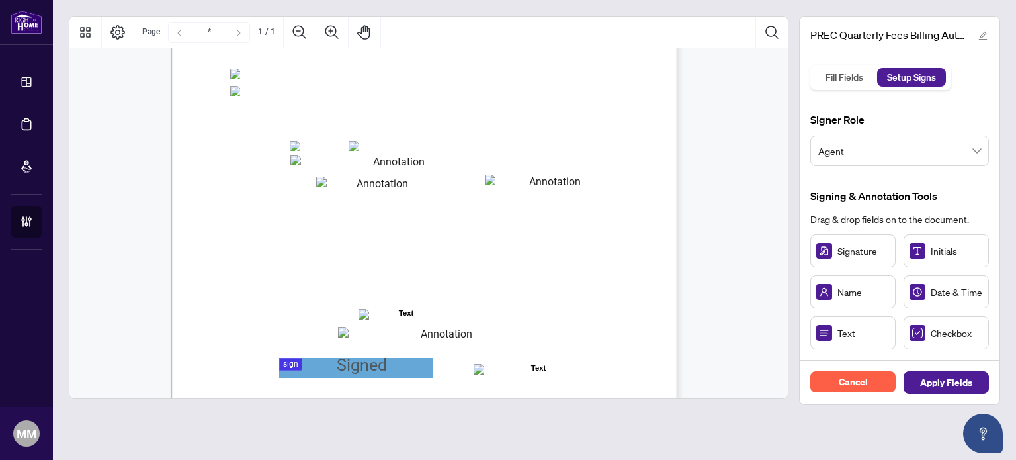
scroll to position [283, 0]
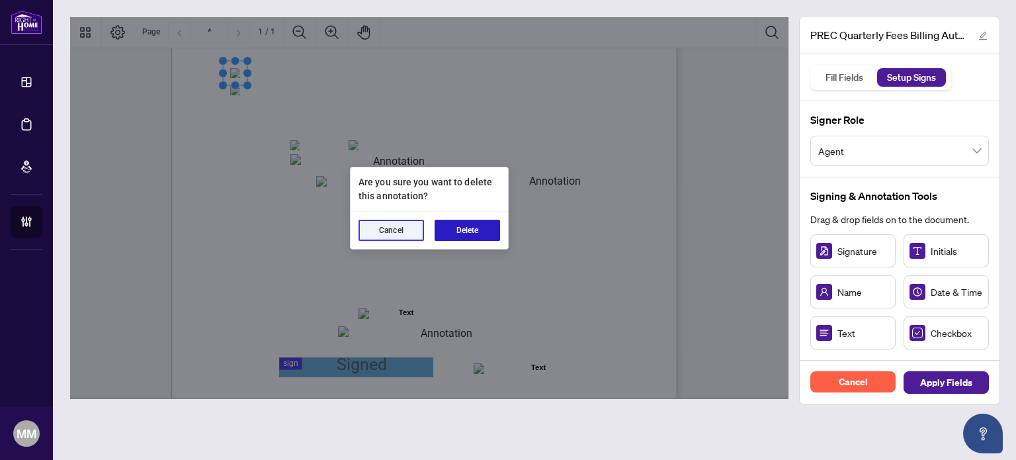
click at [488, 220] on button "Delete" at bounding box center [468, 230] width 66 height 21
click at [442, 220] on button "Delete" at bounding box center [468, 230] width 66 height 21
click at [450, 220] on button "Delete" at bounding box center [468, 230] width 66 height 21
click at [466, 232] on button "Delete" at bounding box center [468, 230] width 66 height 21
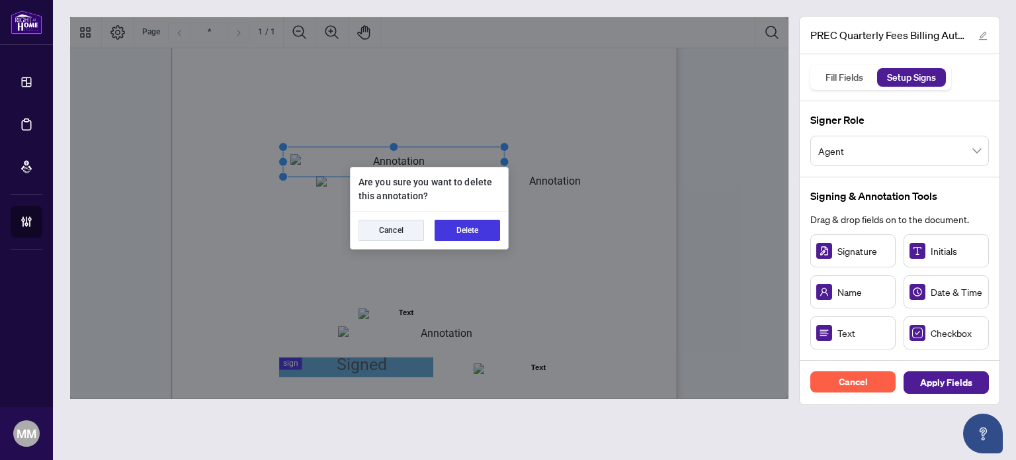
drag, startPoint x: 480, startPoint y: 222, endPoint x: 462, endPoint y: 234, distance: 21.5
click at [462, 234] on button "Delete" at bounding box center [468, 230] width 66 height 21
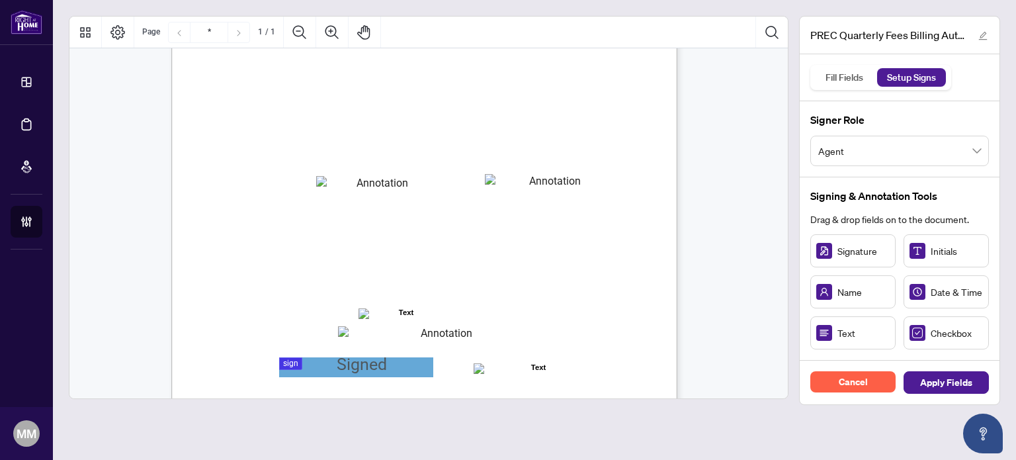
click at [462, 234] on span "to process payments, whether by paper," at bounding box center [522, 231] width 138 height 11
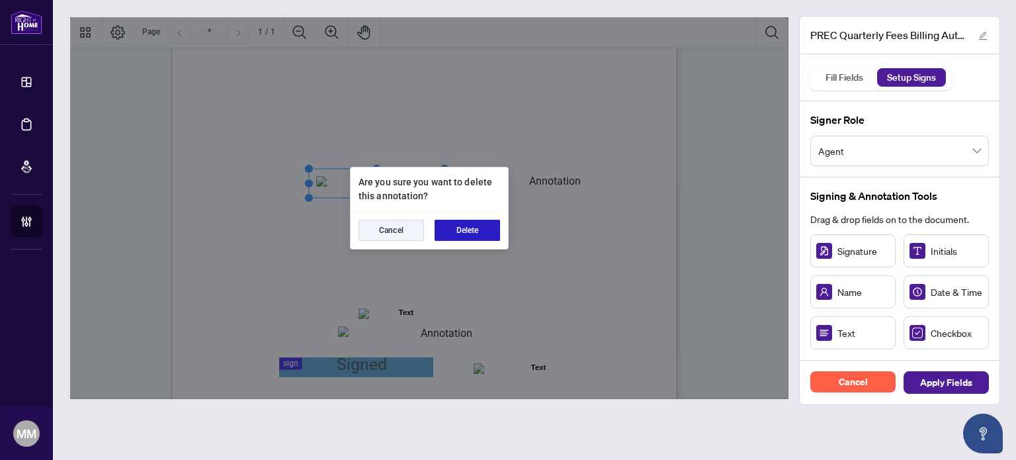
click at [482, 231] on button "Delete" at bounding box center [468, 230] width 66 height 21
click at [479, 222] on button "Delete" at bounding box center [468, 230] width 66 height 21
click at [470, 236] on button "Delete" at bounding box center [468, 230] width 66 height 21
click at [447, 230] on button "Delete" at bounding box center [468, 230] width 66 height 21
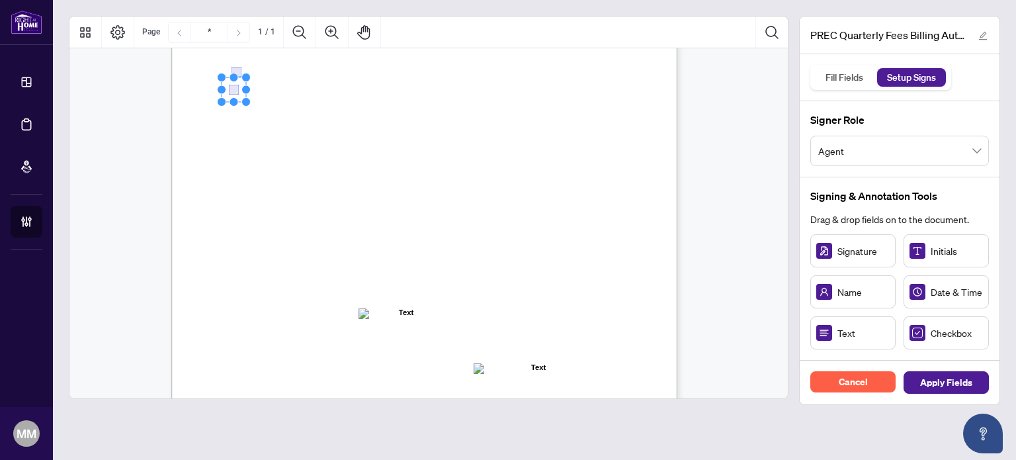
click at [238, 89] on rect "Page 1" at bounding box center [234, 89] width 24 height 24
drag, startPoint x: 945, startPoint y: 322, endPoint x: 293, endPoint y: 146, distance: 675.7
drag, startPoint x: 947, startPoint y: 335, endPoint x: 353, endPoint y: 146, distance: 624.0
drag, startPoint x: 849, startPoint y: 328, endPoint x: 356, endPoint y: 182, distance: 514.0
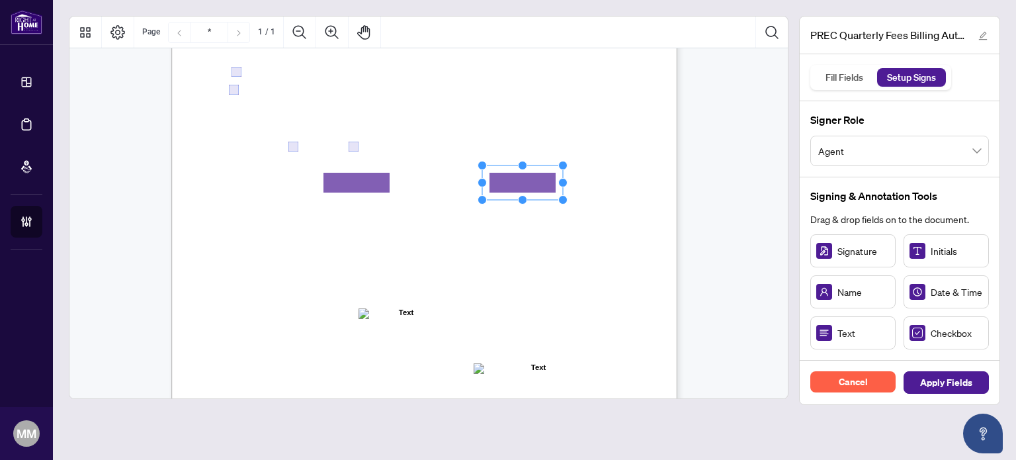
drag, startPoint x: 799, startPoint y: 309, endPoint x: 521, endPoint y: 182, distance: 304.9
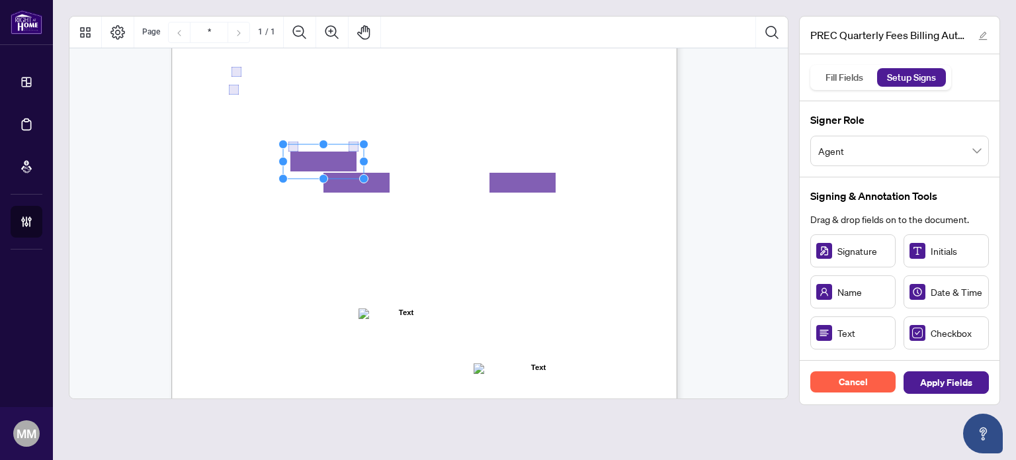
drag, startPoint x: 829, startPoint y: 330, endPoint x: 323, endPoint y: 161, distance: 533.5
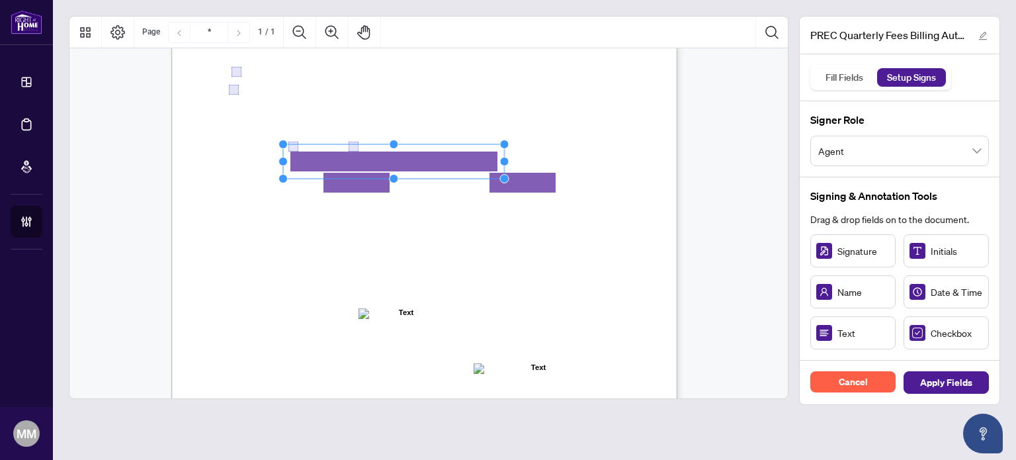
drag, startPoint x: 363, startPoint y: 157, endPoint x: 614, endPoint y: 144, distance: 251.8
click at [614, 144] on div "Right at Home Realty, Brokerage PREC Quarterly Fees Billing Authorization Quart…" at bounding box center [424, 105] width 506 height 655
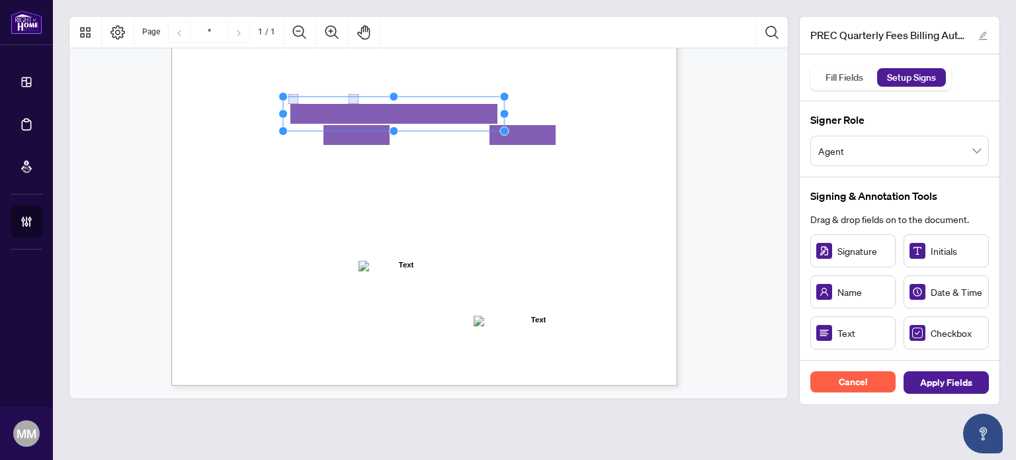
scroll to position [331, 0]
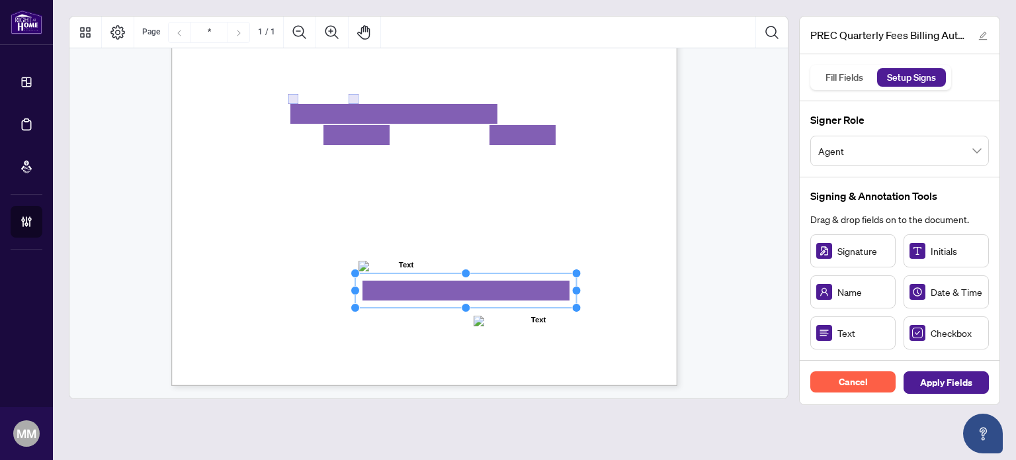
drag, startPoint x: 432, startPoint y: 288, endPoint x: 607, endPoint y: 298, distance: 175.0
click at [607, 298] on div "Right at Home Realty, Brokerage PREC Quarterly Fees Billing Authorization Quart…" at bounding box center [424, 58] width 506 height 655
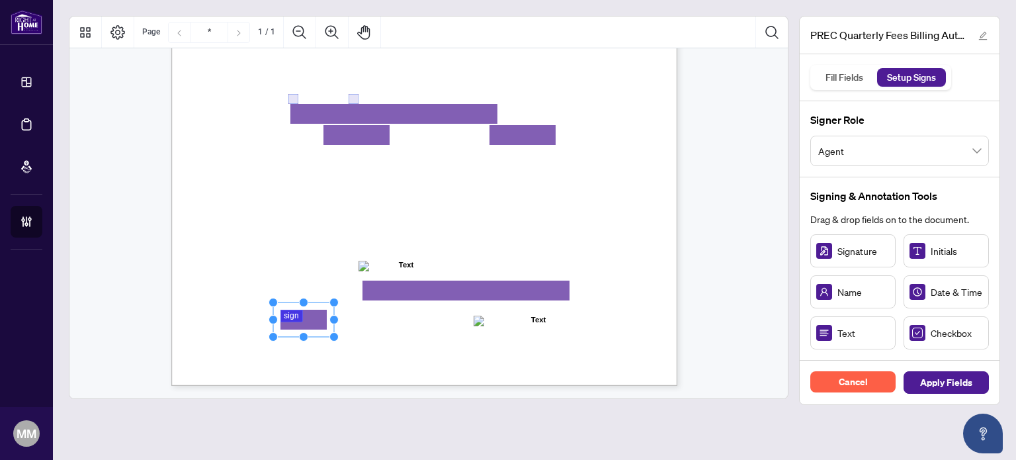
drag, startPoint x: 842, startPoint y: 236, endPoint x: 303, endPoint y: 319, distance: 545.0
drag, startPoint x: 332, startPoint y: 320, endPoint x: 412, endPoint y: 324, distance: 79.5
click at [412, 324] on icon "Resize, Top Resize, Top, Right Resize, Right Resize, Bottom, Right Resize, Bott…" at bounding box center [344, 320] width 150 height 44
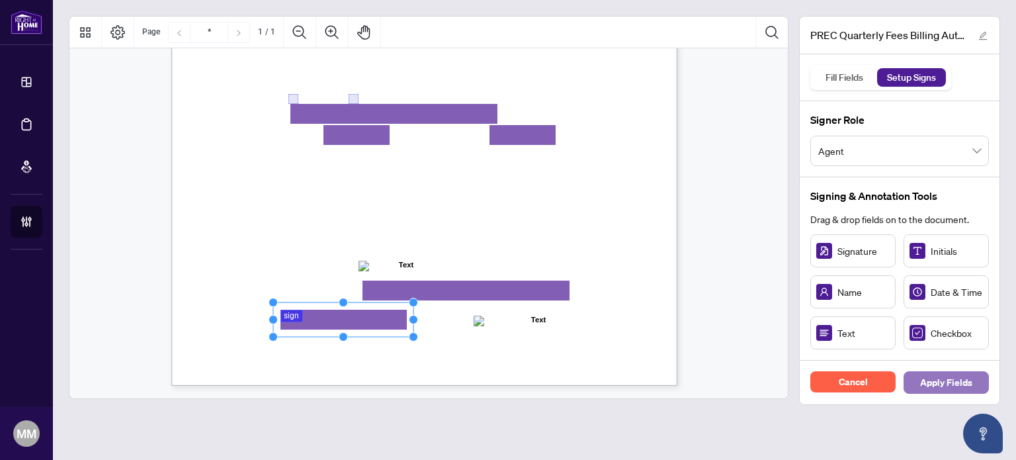
click at [963, 380] on span "Apply Fields" at bounding box center [946, 382] width 52 height 21
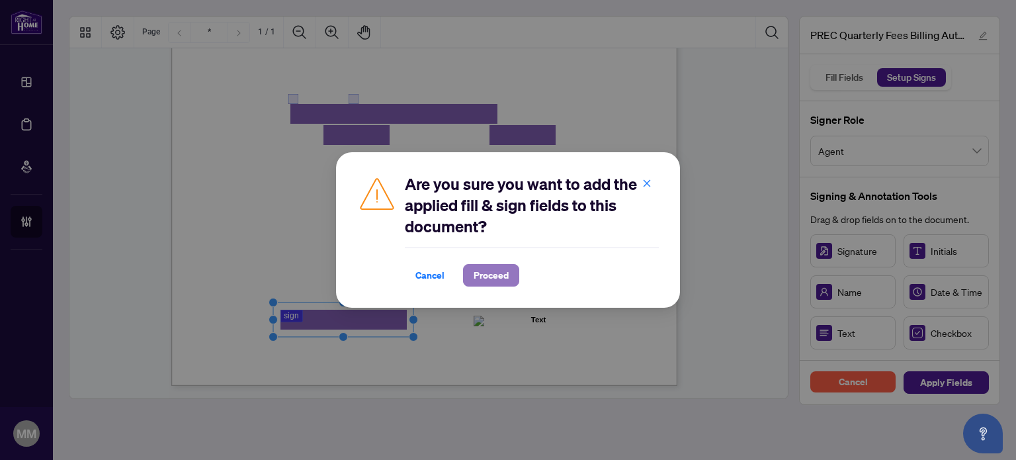
click at [505, 268] on span "Proceed" at bounding box center [491, 275] width 35 height 21
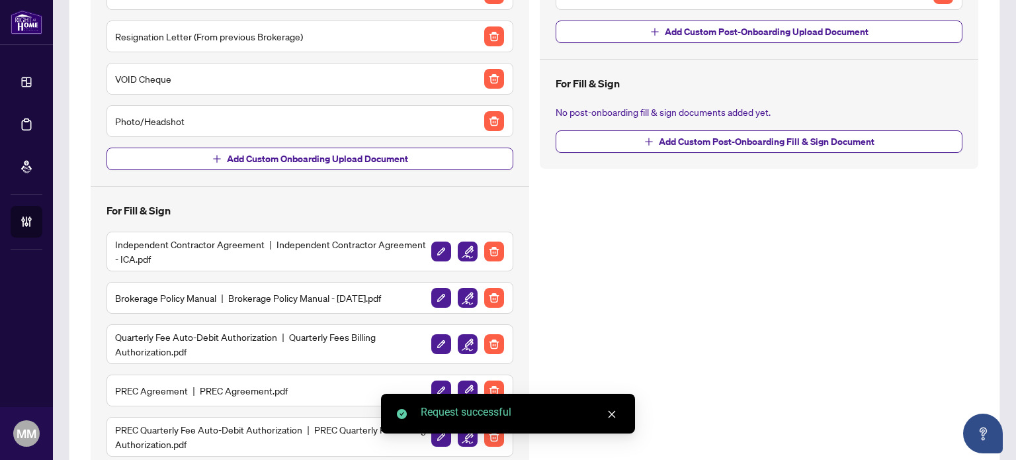
scroll to position [351, 0]
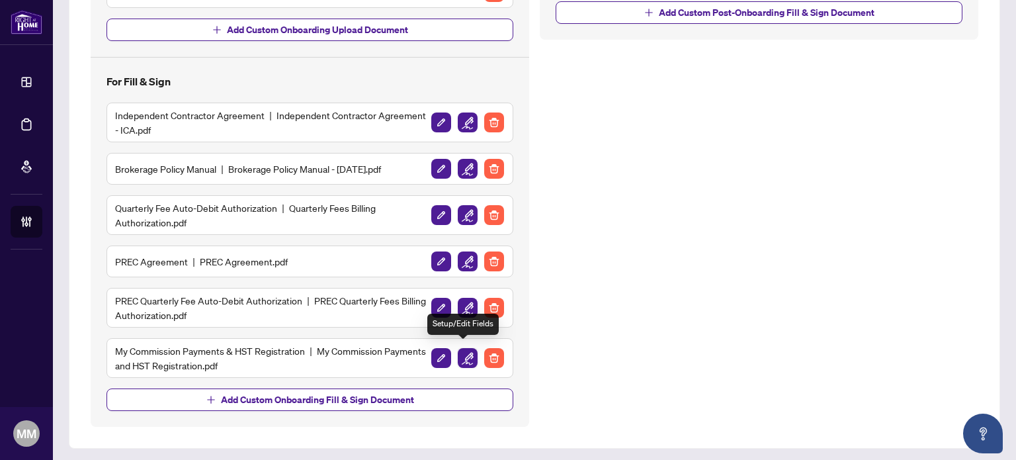
click at [460, 355] on img "button" at bounding box center [468, 358] width 20 height 20
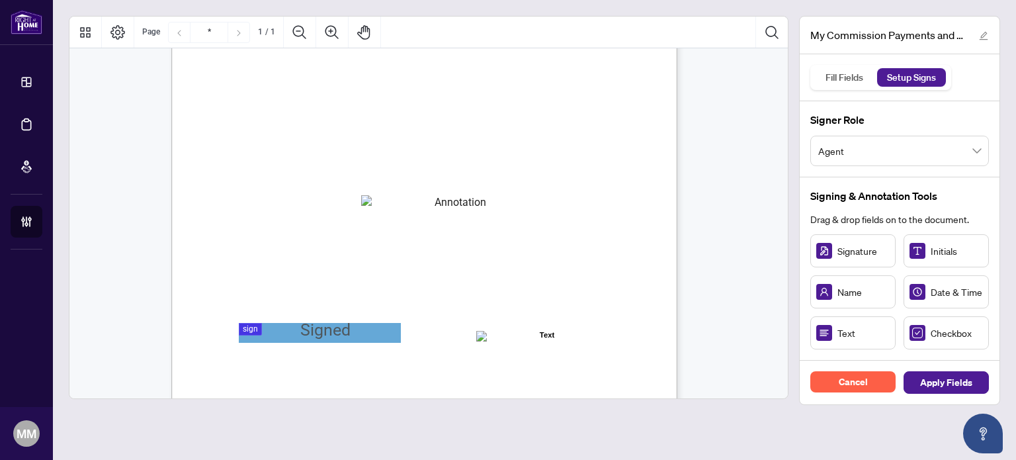
scroll to position [65, 0]
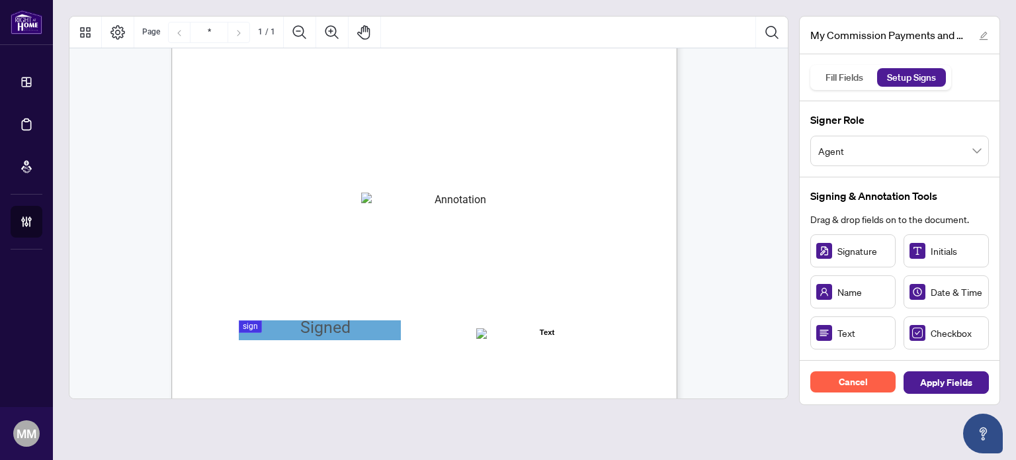
click at [495, 189] on div "MY COMMISSION PAYMENTS AND HST REGISTRATION For Right at Home Realty to pay out…" at bounding box center [487, 406] width 633 height 819
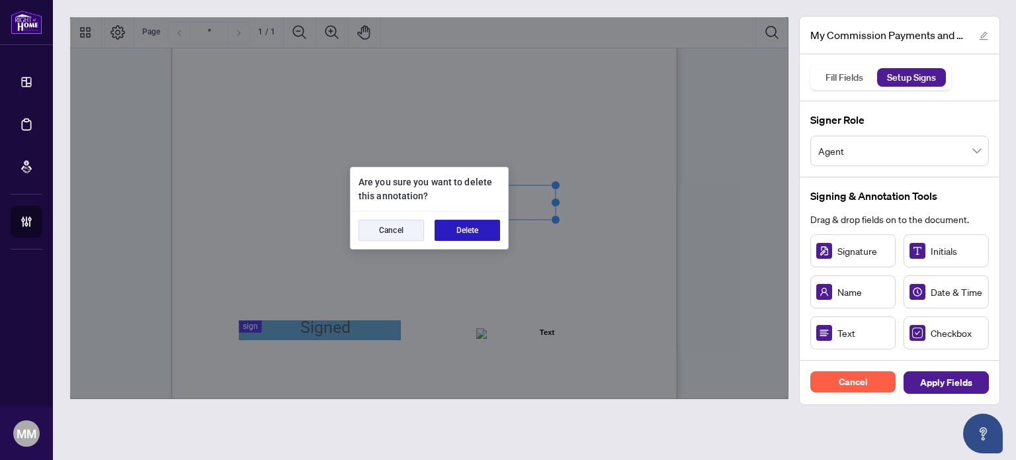
click at [478, 222] on button "Delete" at bounding box center [468, 230] width 66 height 21
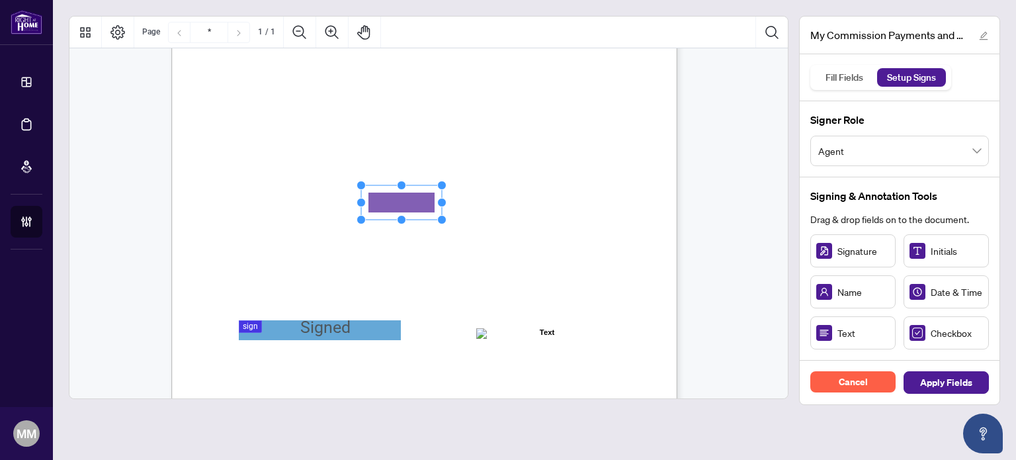
drag, startPoint x: 863, startPoint y: 325, endPoint x: 403, endPoint y: 202, distance: 475.8
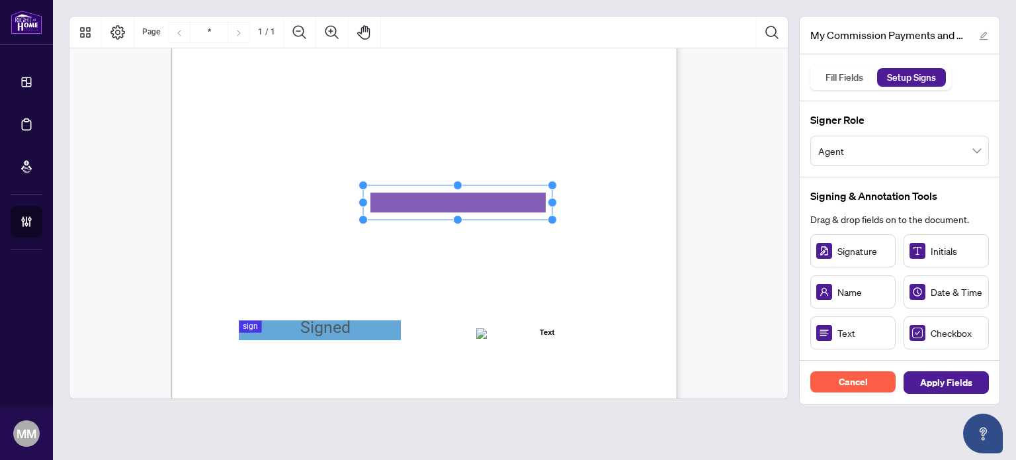
drag, startPoint x: 445, startPoint y: 202, endPoint x: 554, endPoint y: 210, distance: 110.1
click at [554, 210] on div "MY COMMISSION PAYMENTS AND HST REGISTRATION For Right at Home Realty to pay out…" at bounding box center [424, 324] width 506 height 655
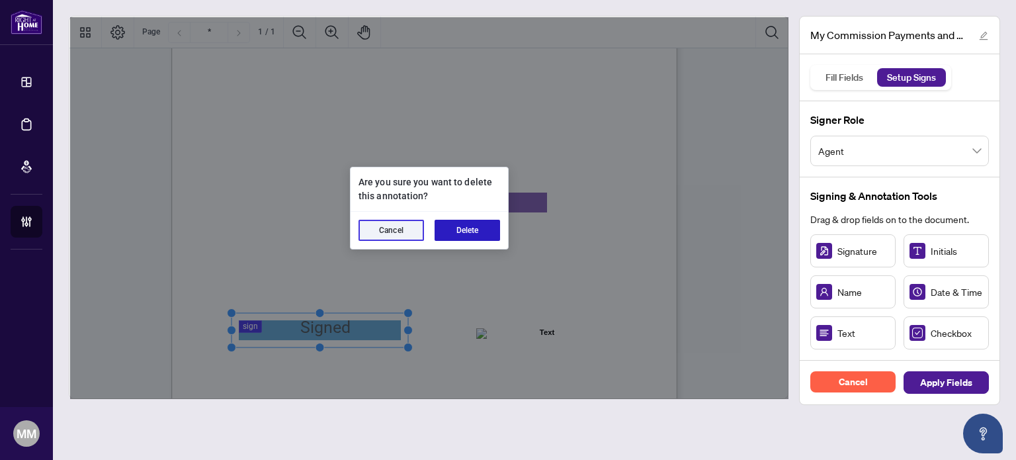
click at [453, 236] on button "Delete" at bounding box center [468, 230] width 66 height 21
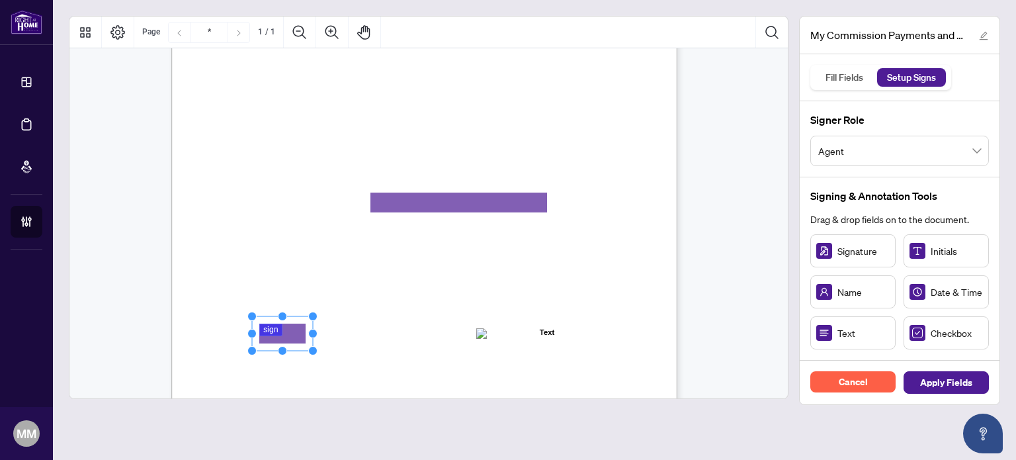
drag, startPoint x: 264, startPoint y: 320, endPoint x: 288, endPoint y: 325, distance: 24.4
drag, startPoint x: 310, startPoint y: 335, endPoint x: 405, endPoint y: 325, distance: 95.1
click at [405, 325] on icon "Resize, Top Resize, Top, Right Resize, Right Resize, Bottom, Right Resize, Bott…" at bounding box center [329, 334] width 165 height 44
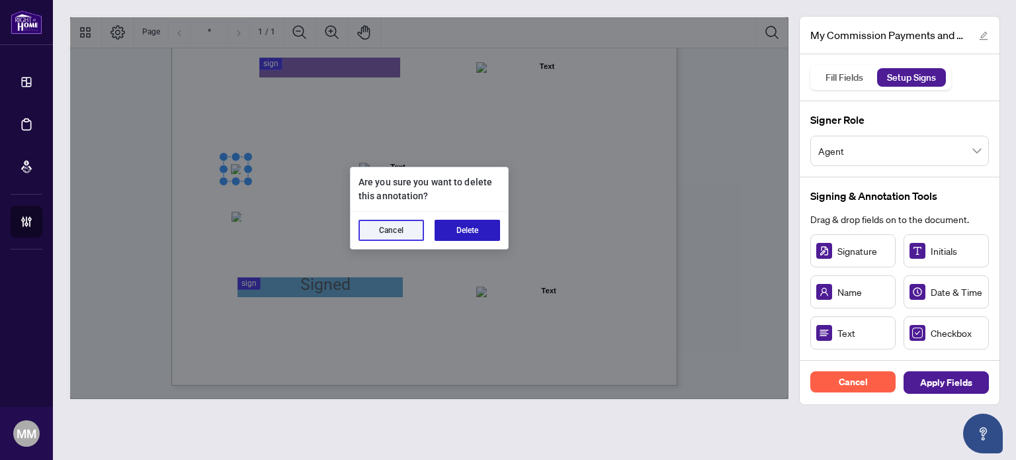
click at [476, 225] on button "Delete" at bounding box center [468, 230] width 66 height 21
click at [482, 229] on button "Delete" at bounding box center [468, 230] width 66 height 21
click at [447, 232] on button "Delete" at bounding box center [468, 230] width 66 height 21
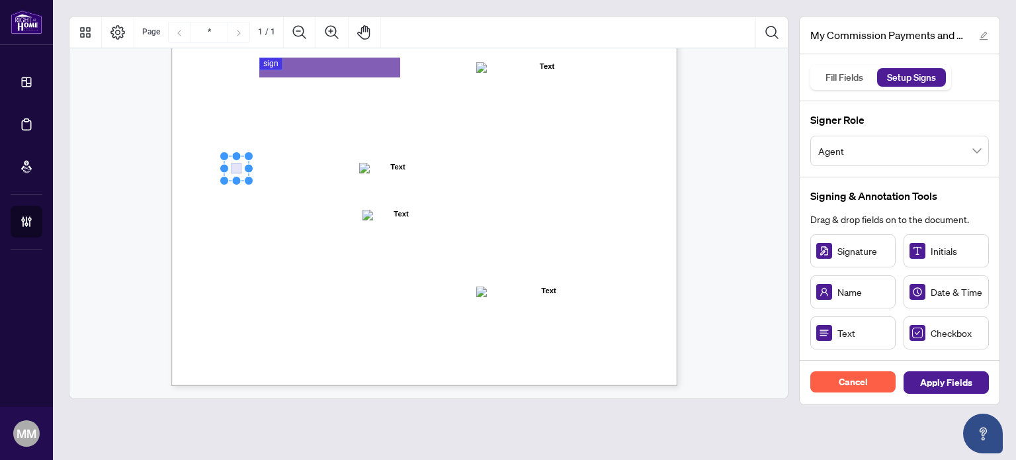
drag, startPoint x: 906, startPoint y: 341, endPoint x: 236, endPoint y: 168, distance: 692.8
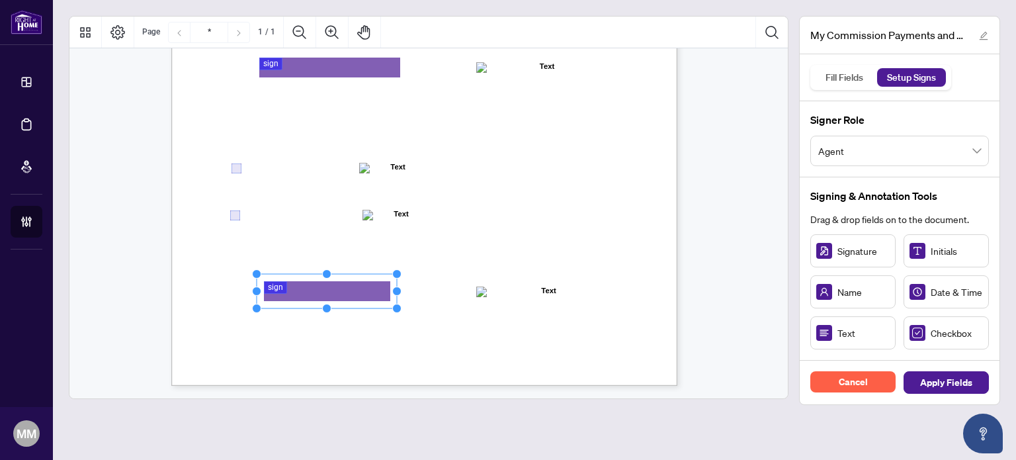
drag, startPoint x: 318, startPoint y: 288, endPoint x: 398, endPoint y: 290, distance: 79.4
click at [398, 290] on circle "Resize, Right" at bounding box center [397, 291] width 9 height 9
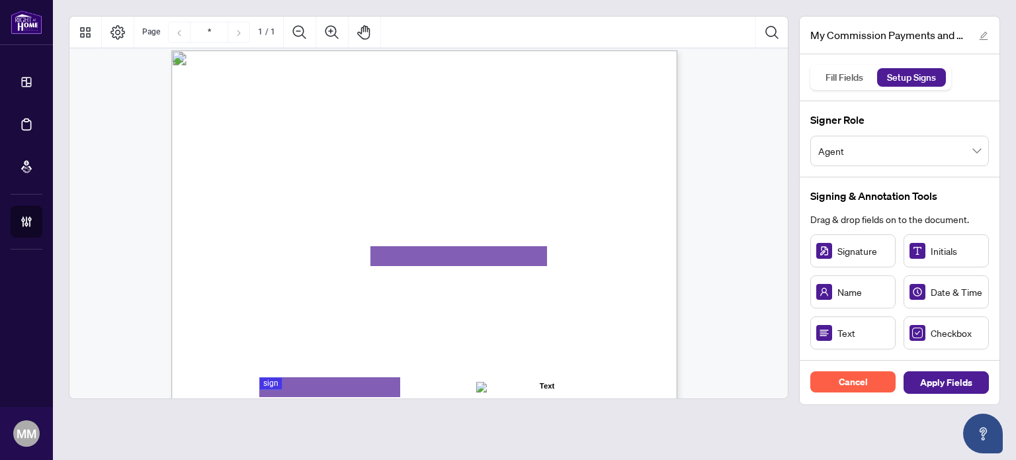
scroll to position [0, 0]
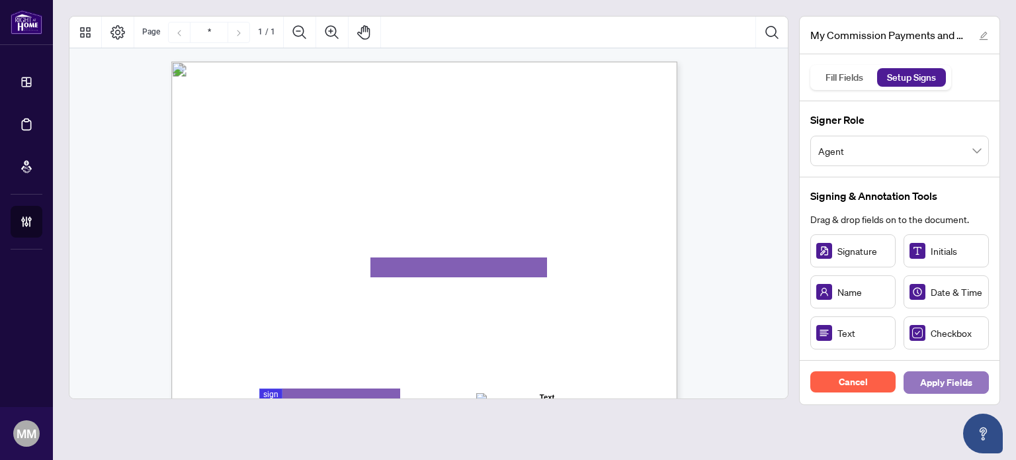
click at [951, 384] on span "Apply Fields" at bounding box center [946, 382] width 52 height 21
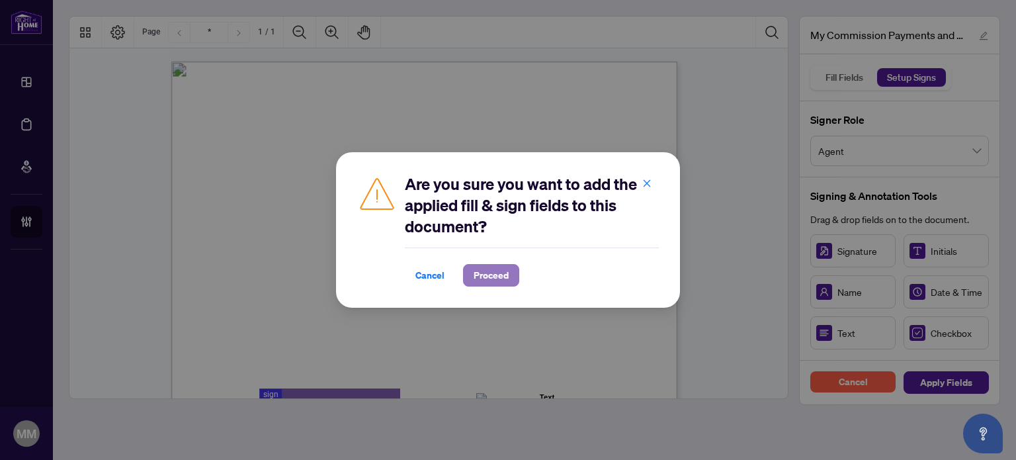
click at [500, 278] on span "Proceed" at bounding box center [491, 275] width 35 height 21
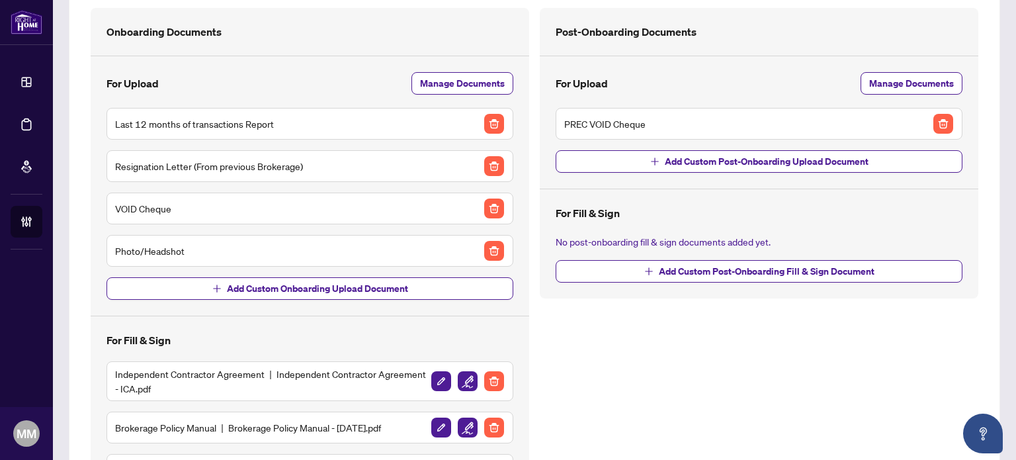
scroll to position [134, 0]
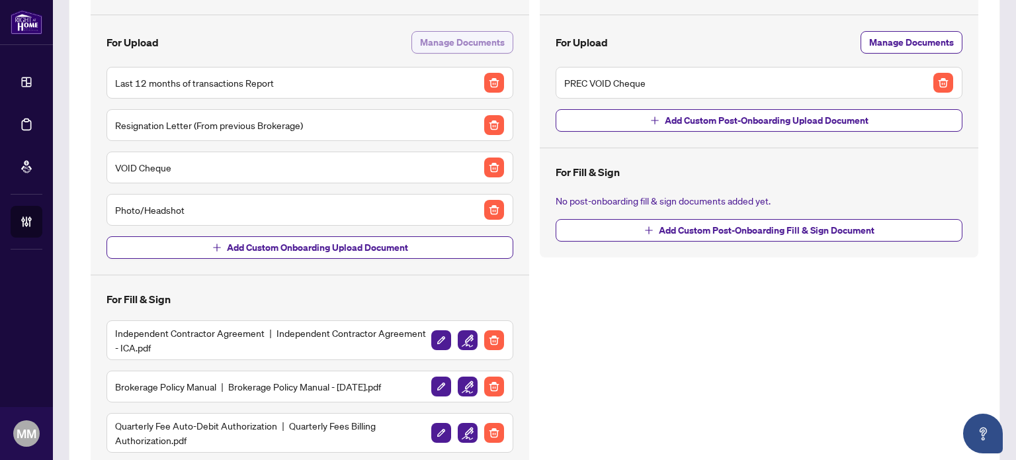
click at [482, 39] on span "Manage Documents" at bounding box center [462, 42] width 85 height 21
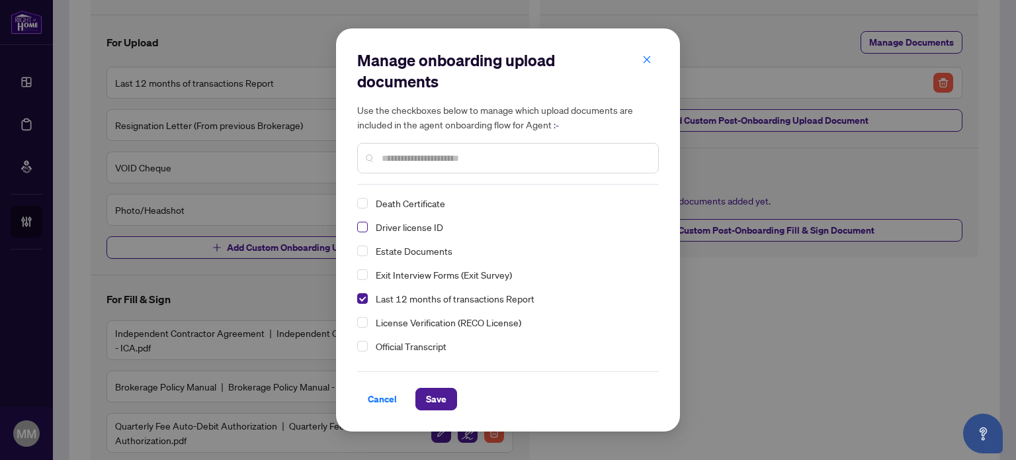
click at [358, 224] on span "Select Driver license ID" at bounding box center [362, 227] width 11 height 11
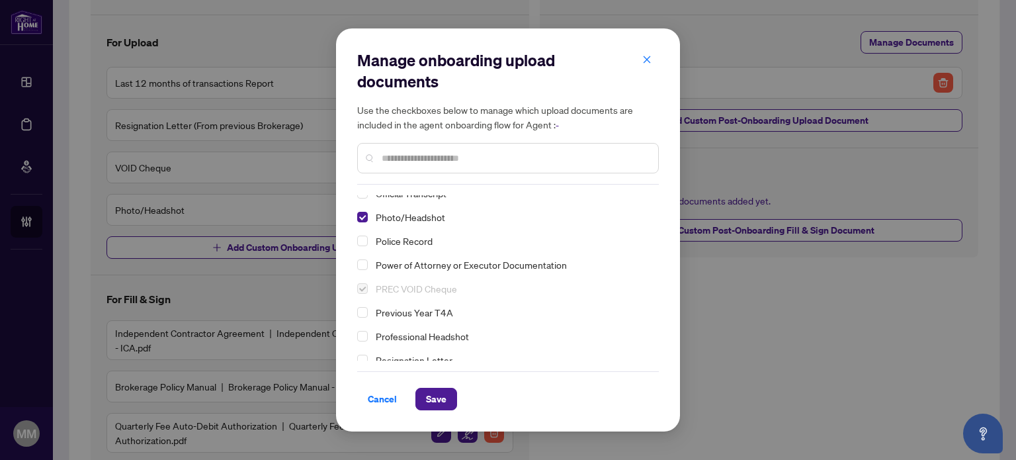
scroll to position [153, 0]
click at [438, 404] on span "Save" at bounding box center [436, 398] width 21 height 21
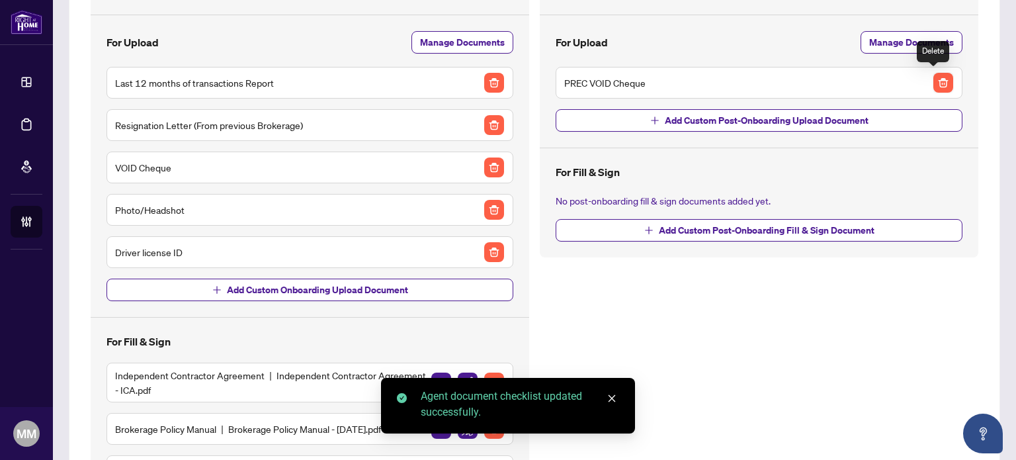
click at [939, 83] on img "button" at bounding box center [944, 83] width 20 height 20
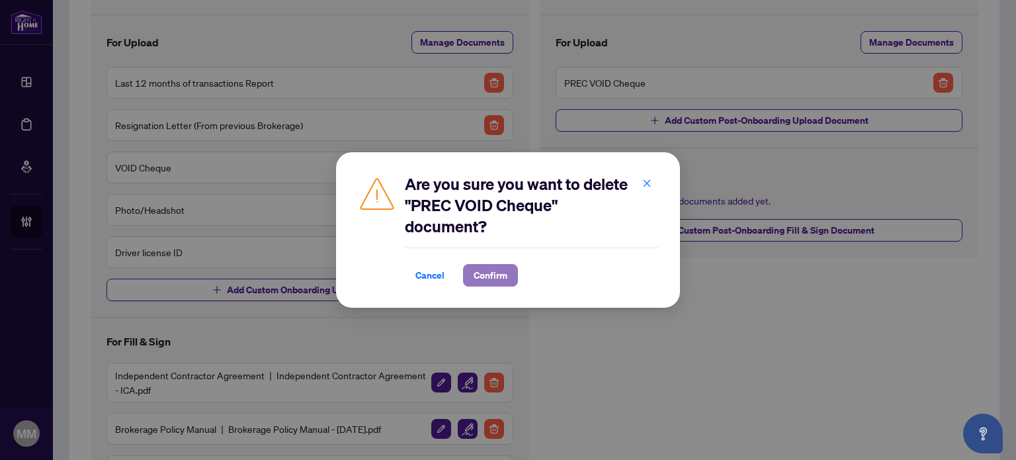
click at [500, 267] on span "Confirm" at bounding box center [491, 275] width 34 height 21
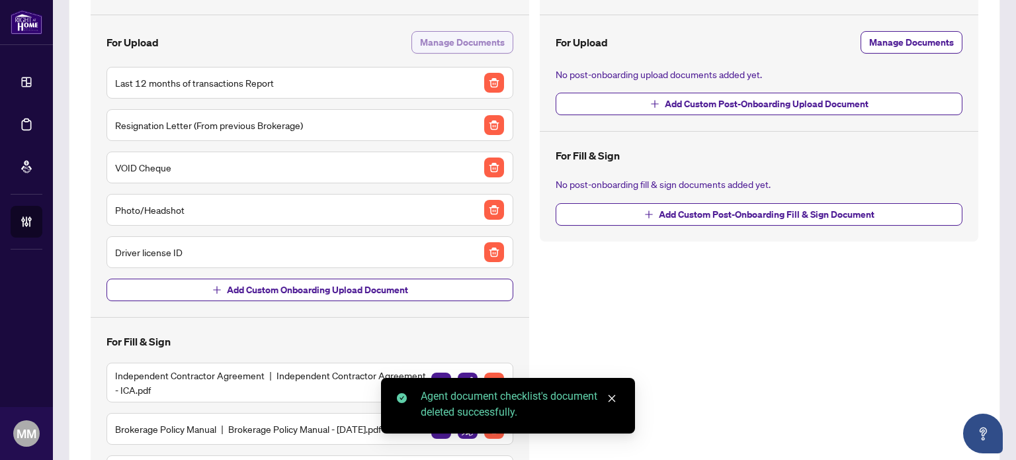
click at [489, 47] on span "Manage Documents" at bounding box center [462, 42] width 85 height 21
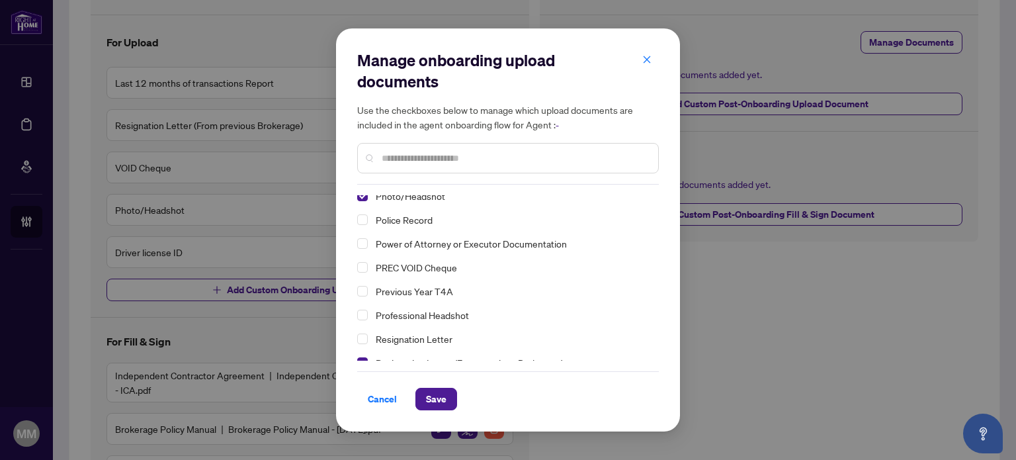
scroll to position [175, 0]
click at [445, 264] on span "PREC VOID Cheque" at bounding box center [416, 267] width 81 height 12
click at [436, 395] on span "Save" at bounding box center [436, 398] width 21 height 21
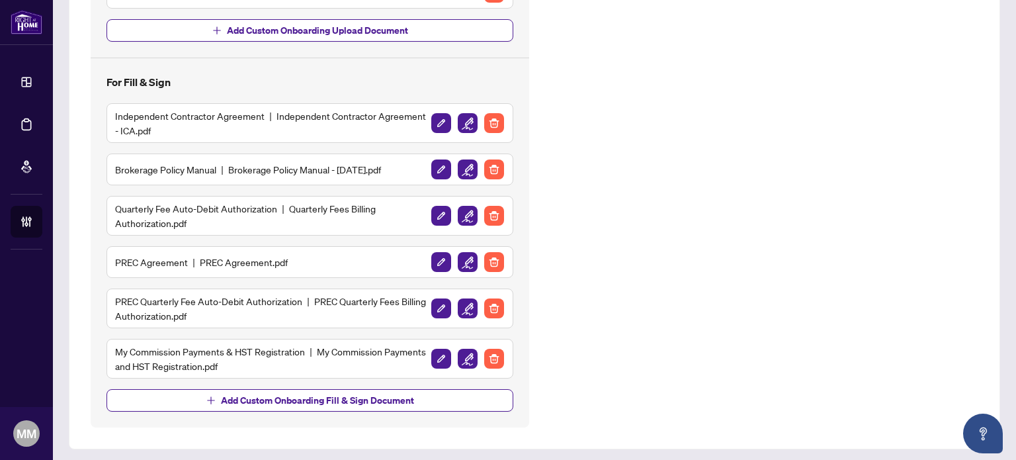
scroll to position [0, 0]
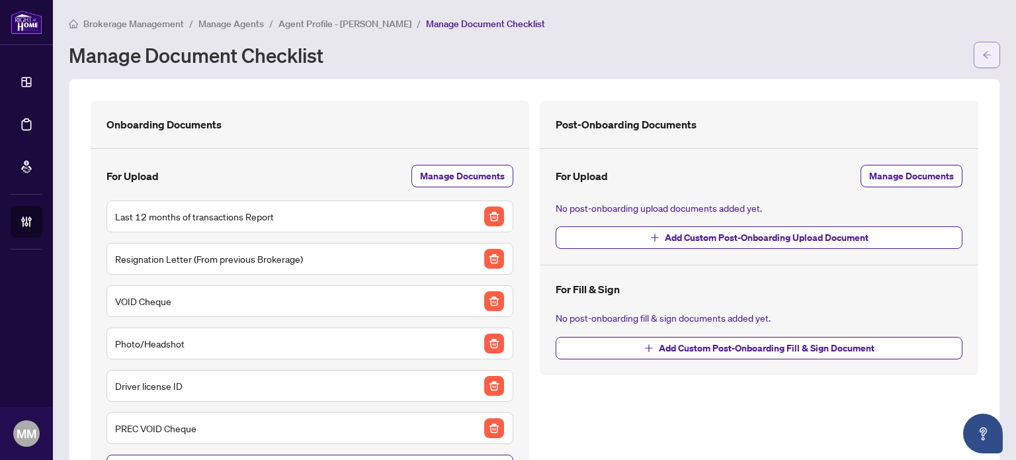
click at [974, 51] on button "button" at bounding box center [987, 55] width 26 height 26
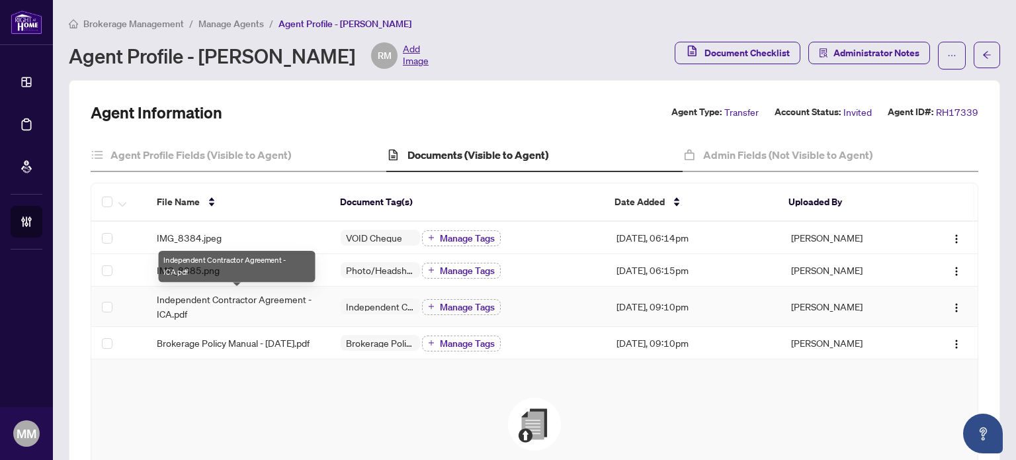
click at [284, 314] on span "Independent Contractor Agreement - ICA.pdf" at bounding box center [238, 306] width 163 height 29
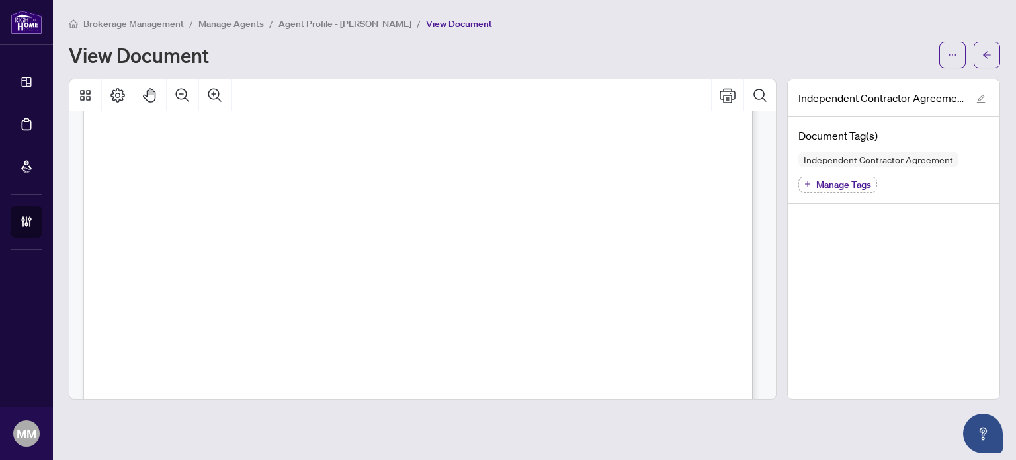
scroll to position [13545, 0]
click at [993, 65] on button "button" at bounding box center [987, 55] width 26 height 26
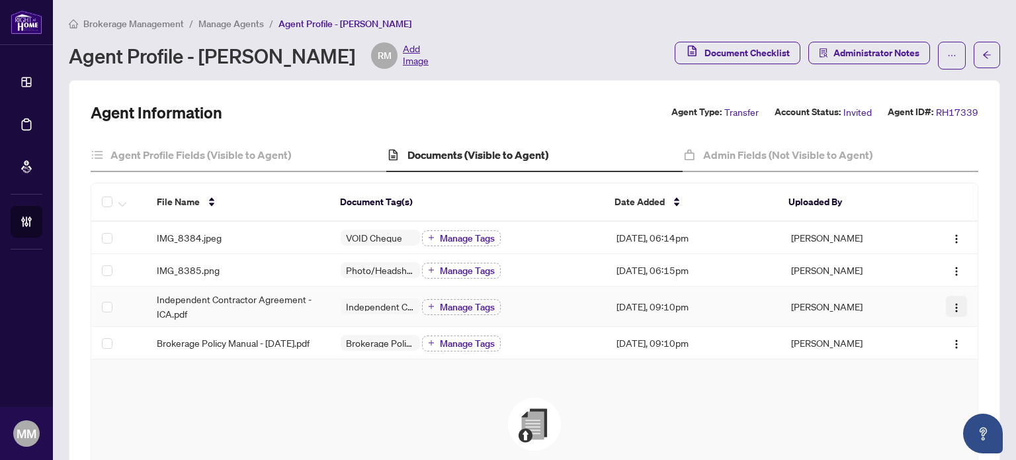
click at [953, 304] on button "button" at bounding box center [956, 306] width 21 height 21
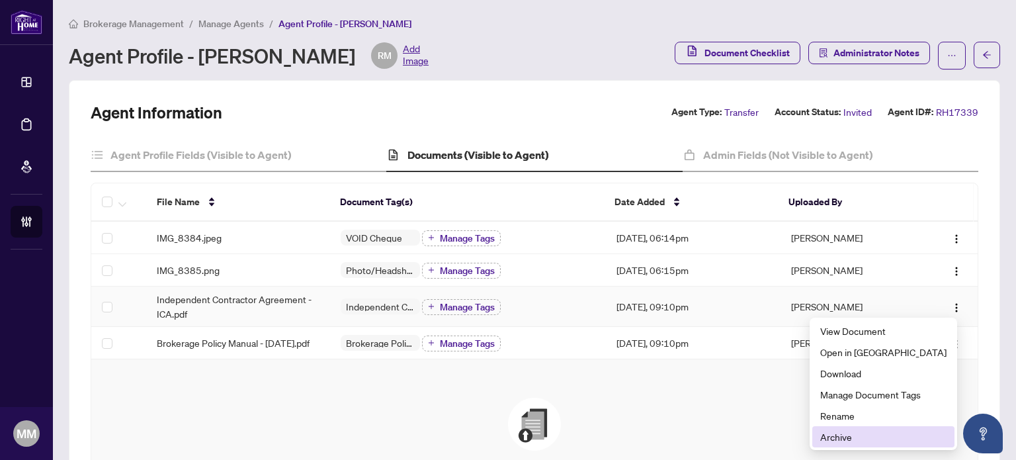
click at [918, 429] on span "Archive" at bounding box center [883, 436] width 126 height 15
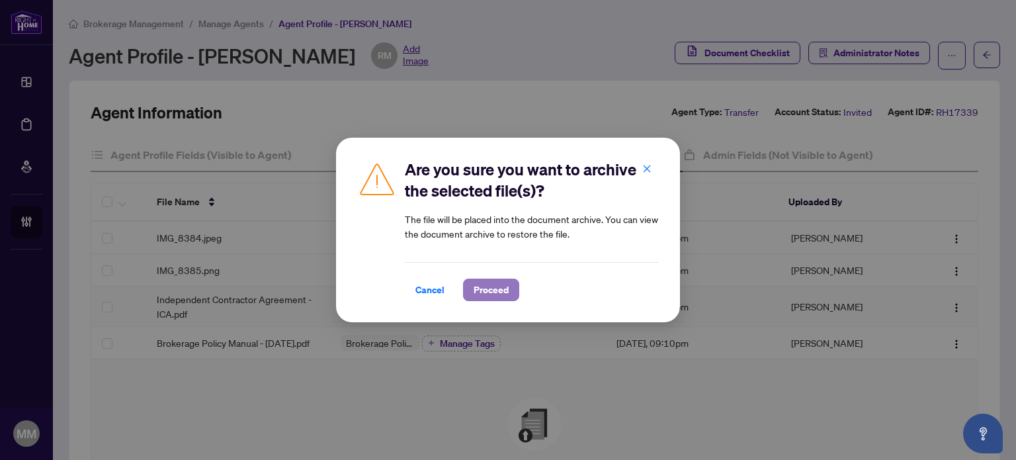
click at [484, 283] on span "Proceed" at bounding box center [491, 289] width 35 height 21
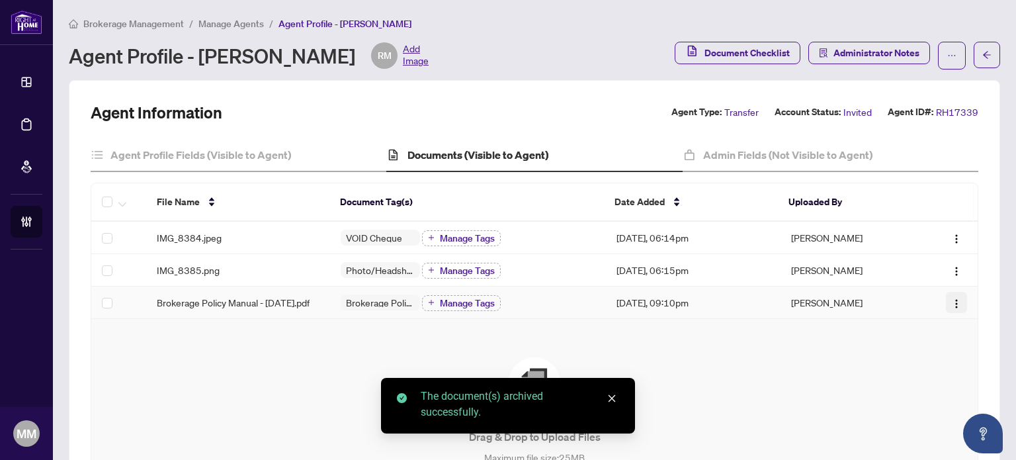
click at [951, 309] on img "button" at bounding box center [956, 303] width 11 height 11
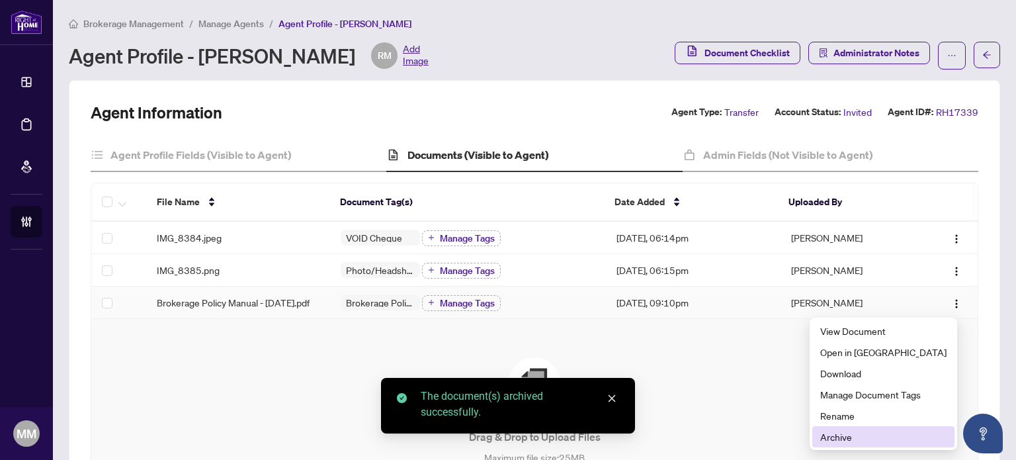
click at [881, 436] on span "Archive" at bounding box center [883, 436] width 126 height 15
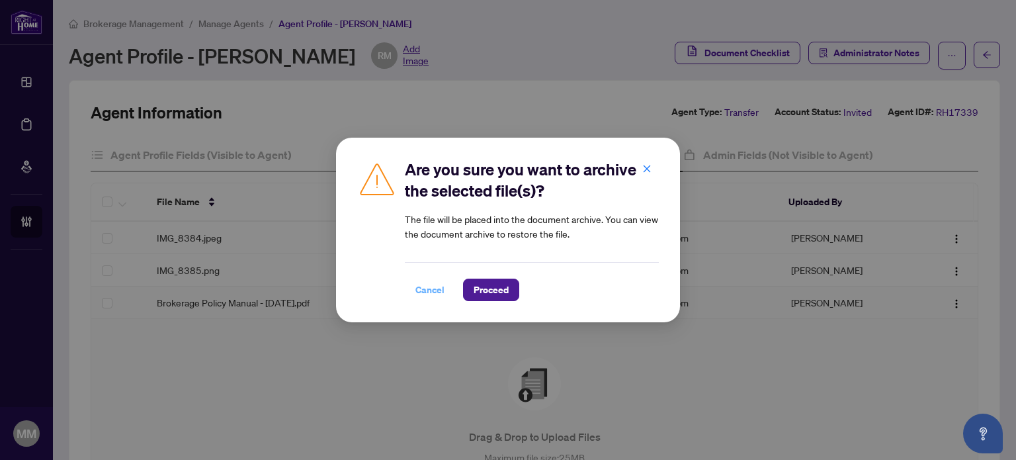
click at [440, 287] on span "Cancel" at bounding box center [429, 289] width 29 height 21
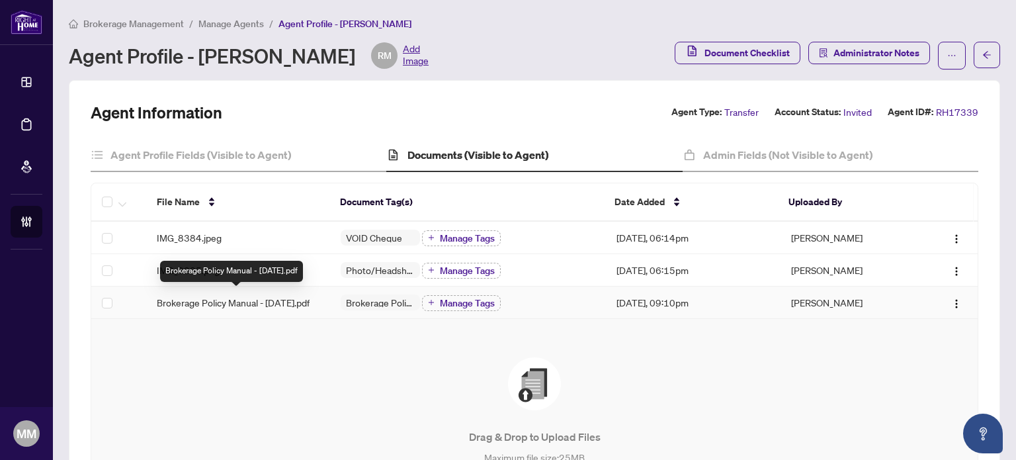
click at [285, 304] on span "Brokerage Policy Manual - [DATE].pdf" at bounding box center [233, 302] width 153 height 15
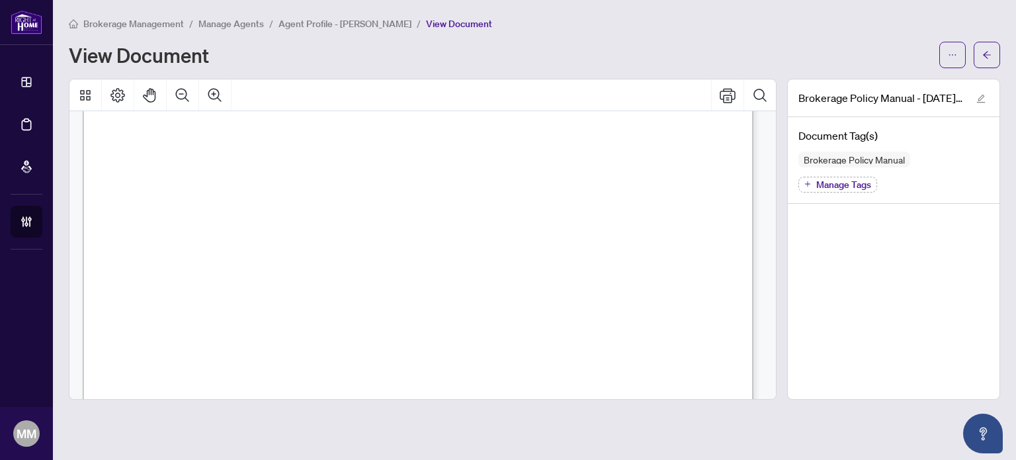
scroll to position [51943, 0]
click at [983, 69] on div "Brokerage Management / Manage Agents / Agent Profile - [PERSON_NAME] / View Doc…" at bounding box center [535, 208] width 932 height 384
click at [989, 47] on span "button" at bounding box center [987, 54] width 9 height 21
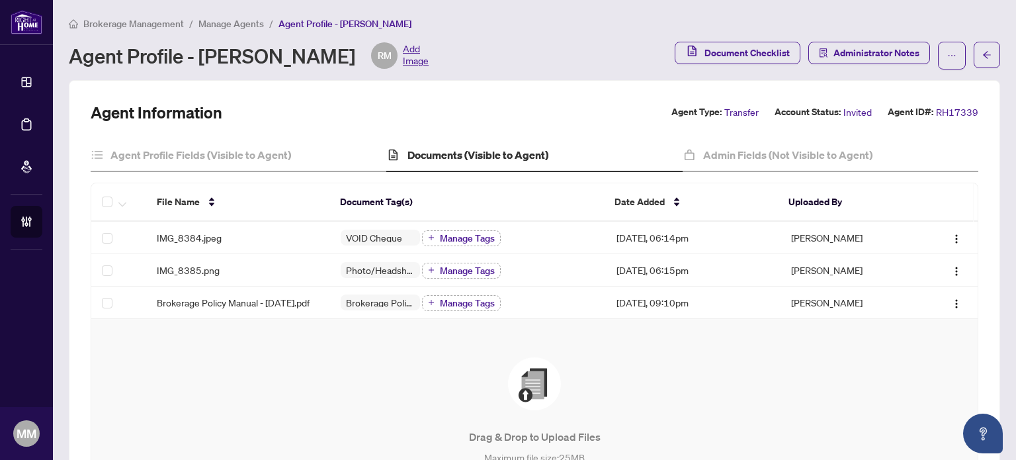
click at [799, 386] on div "Drag & Drop to Upload Files Maximum file size: 25 MB Accepted formats include .…" at bounding box center [535, 433] width 834 height 153
click at [777, 166] on div "Admin Fields (Not Visible to Agent)" at bounding box center [831, 155] width 296 height 33
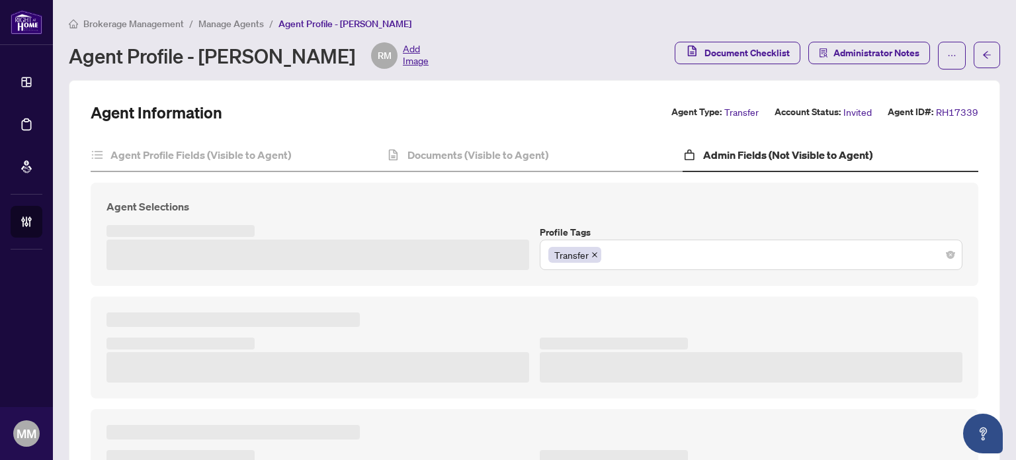
click at [743, 159] on h4 "Admin Fields (Not Visible to Agent)" at bounding box center [787, 155] width 169 height 16
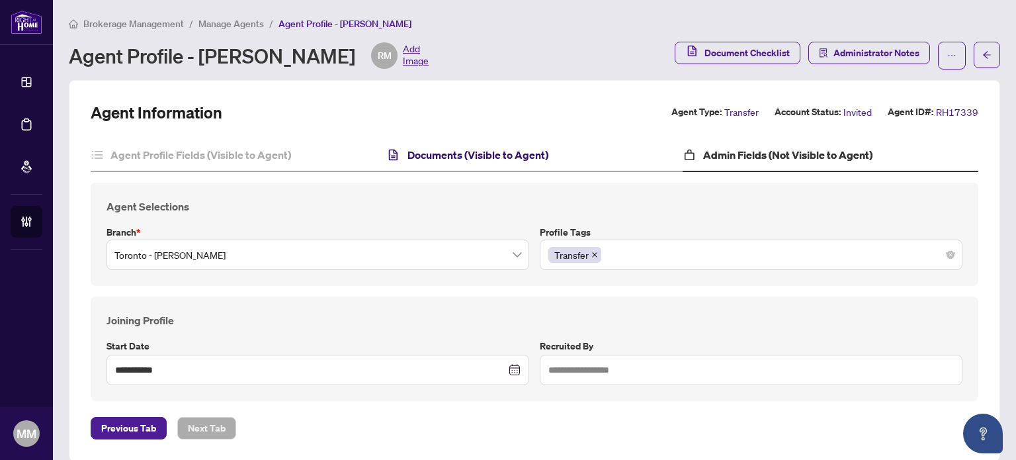
click at [529, 153] on h4 "Documents (Visible to Agent)" at bounding box center [478, 155] width 141 height 16
